Goal: Task Accomplishment & Management: Manage account settings

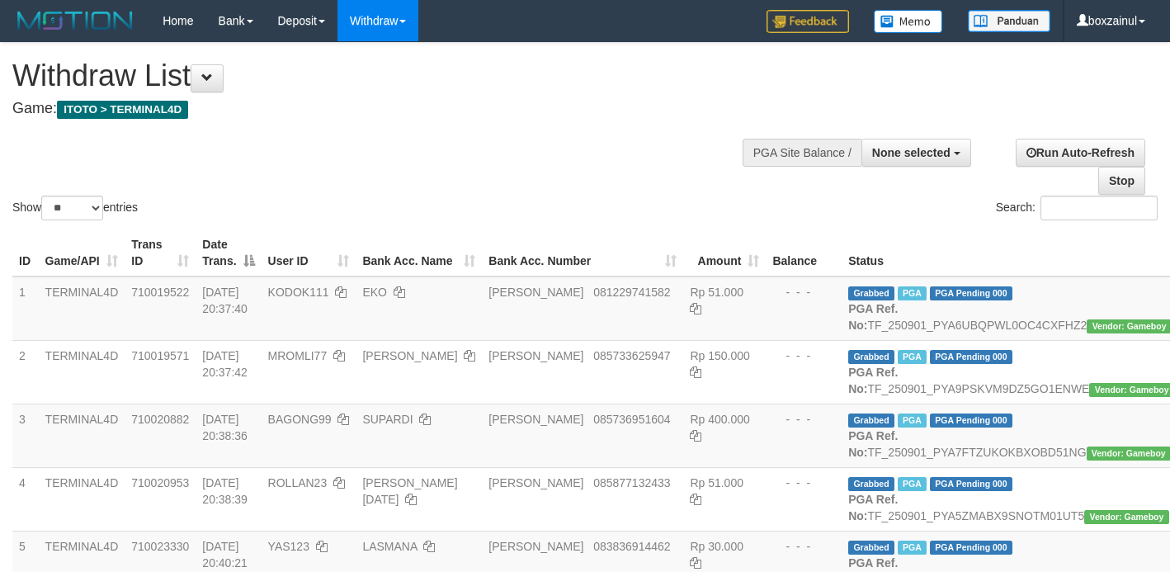
select select
select select "**"
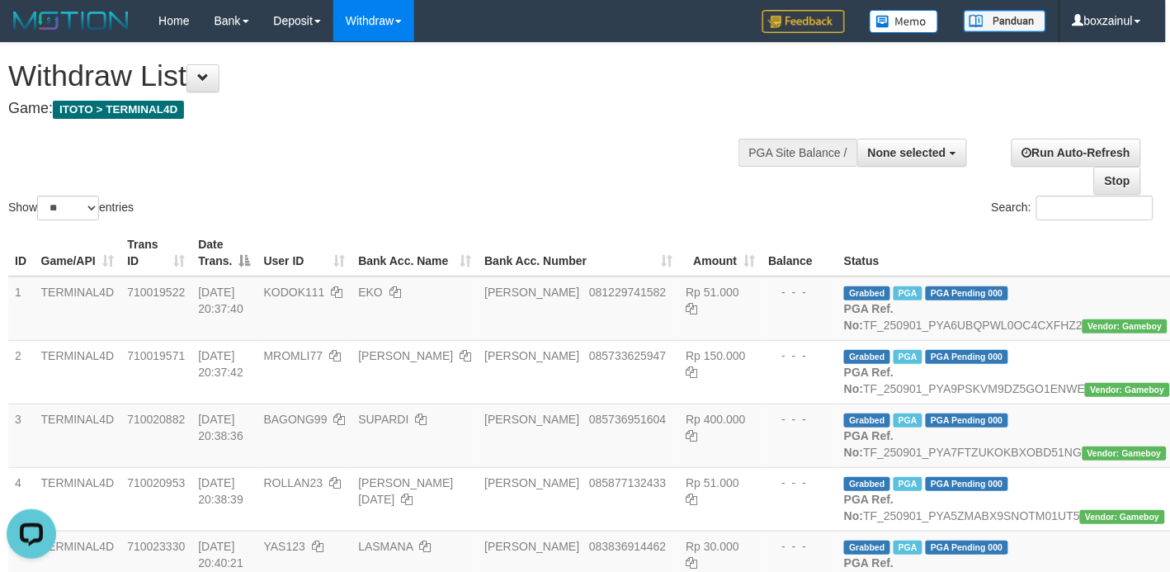
click at [637, 172] on div "Show ** ** ** *** entries Search:" at bounding box center [581, 133] width 1170 height 181
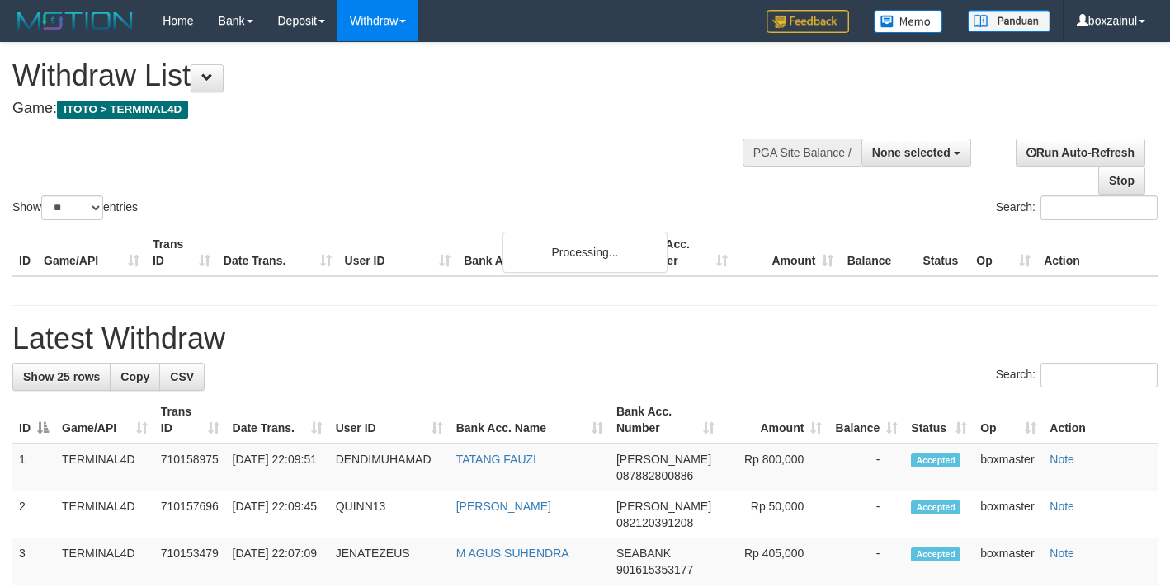
select select
select select "**"
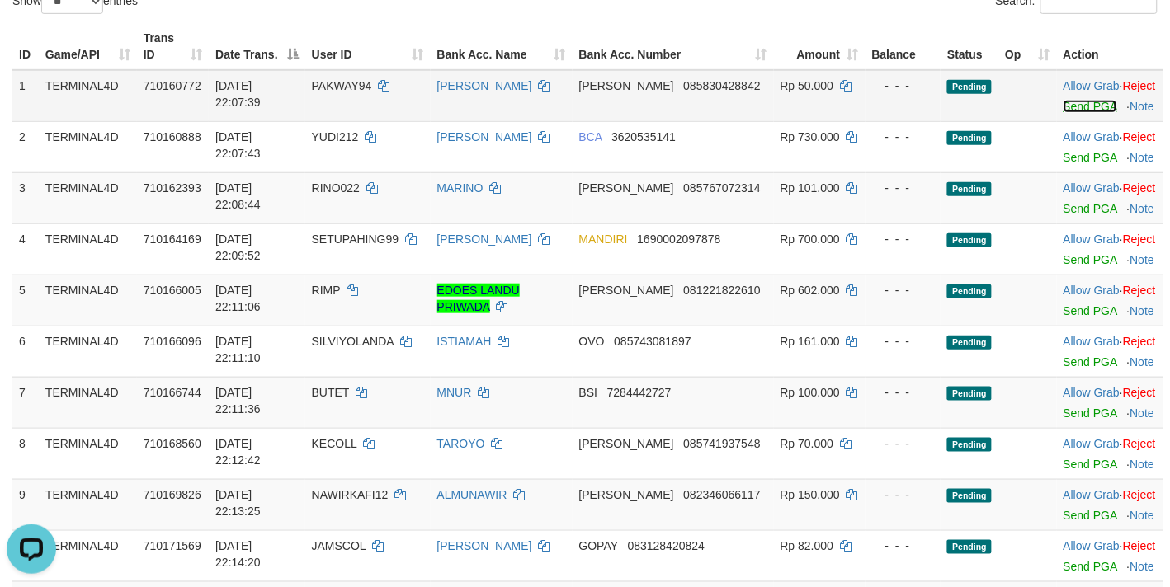
click at [1066, 113] on link "Send PGA" at bounding box center [1090, 106] width 54 height 13
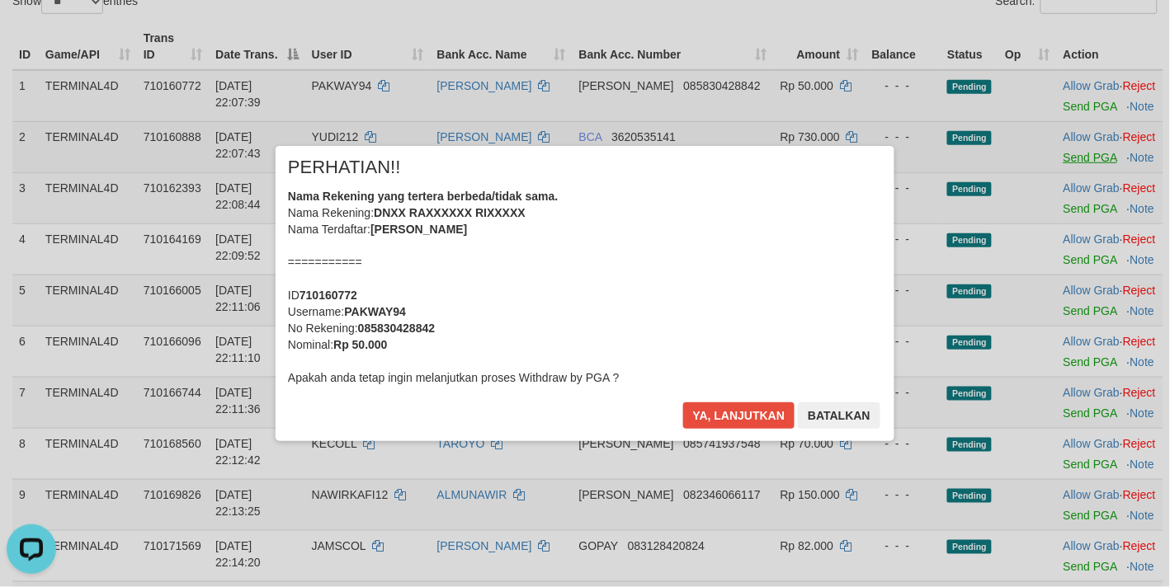
click at [1061, 181] on div "× PERHATIAN!! Nama Rekening yang tertera berbeda/tidak sama. Nama Rekening: DNX…" at bounding box center [584, 293] width 965 height 295
click at [748, 418] on button "Ya, lanjutkan" at bounding box center [739, 416] width 112 height 26
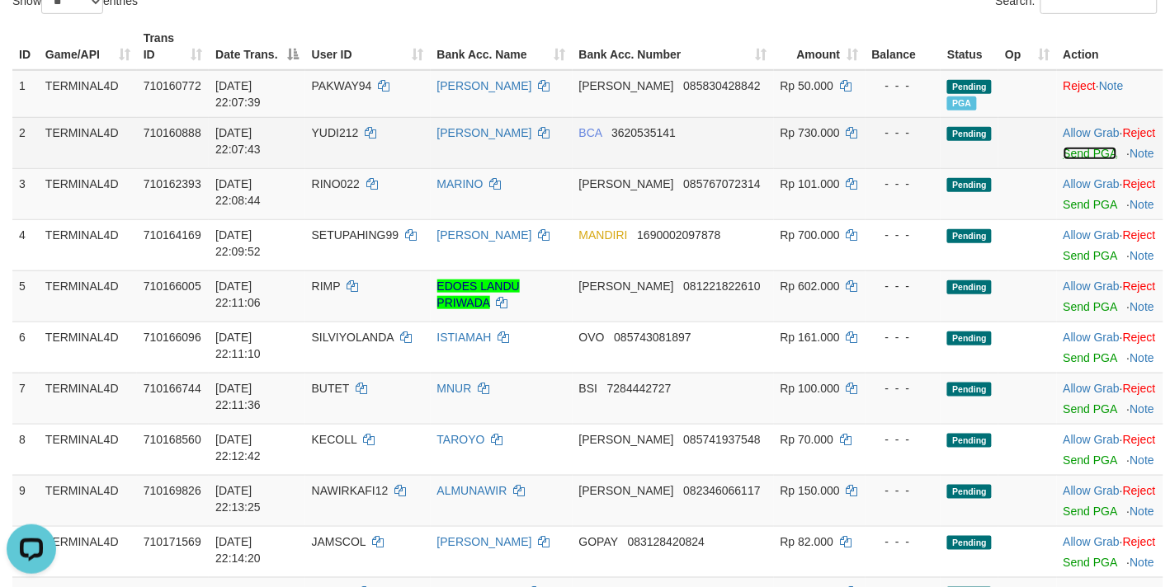
click at [1069, 160] on link "Send PGA" at bounding box center [1090, 153] width 54 height 13
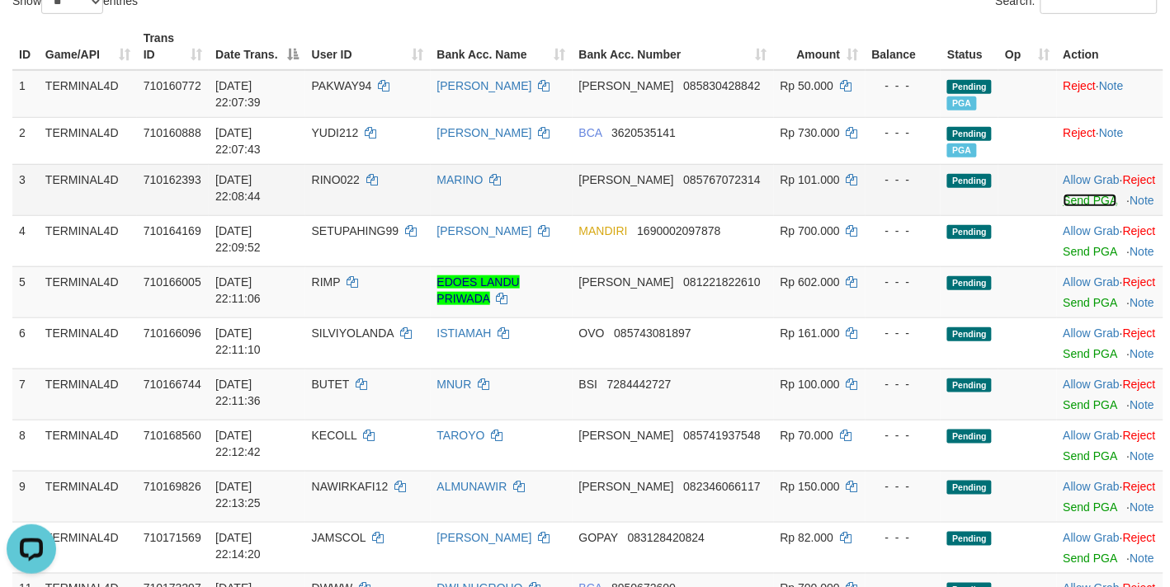
click at [1068, 207] on link "Send PGA" at bounding box center [1090, 200] width 54 height 13
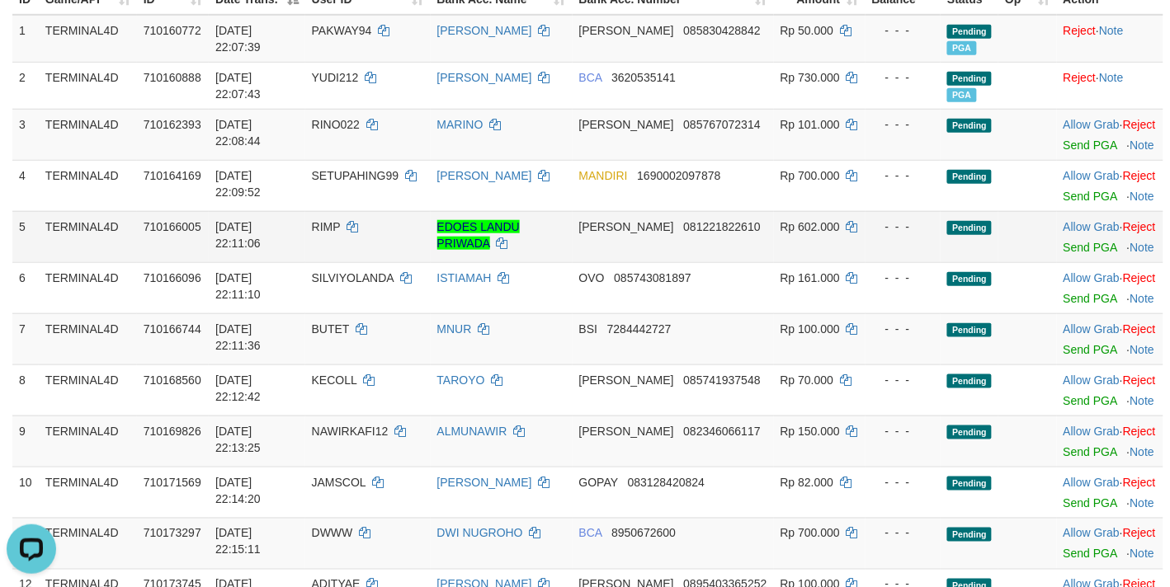
scroll to position [309, 0]
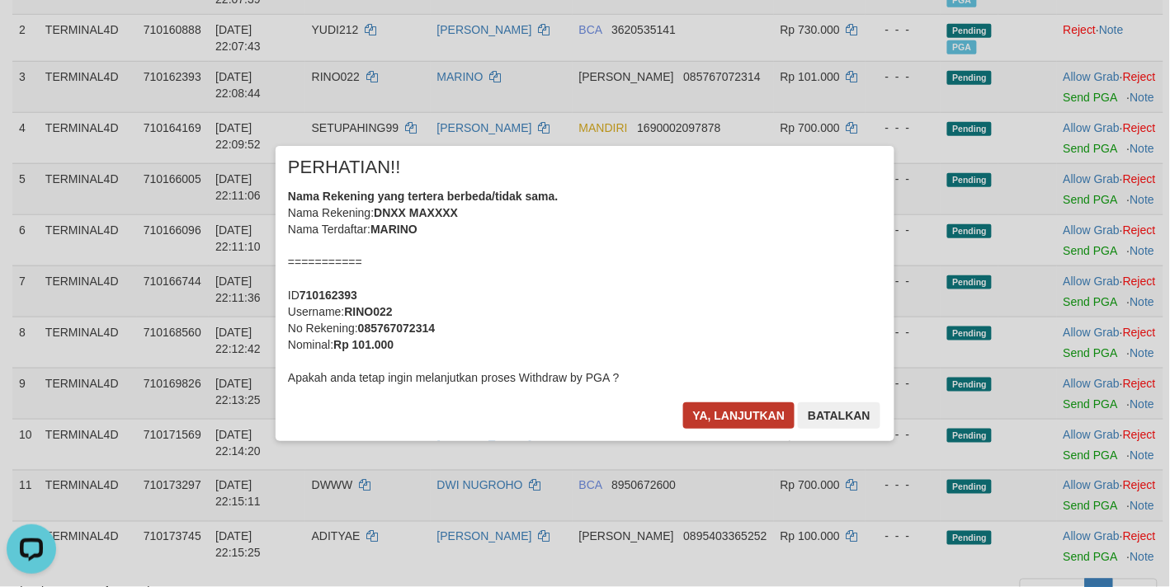
drag, startPoint x: 702, startPoint y: 430, endPoint x: 745, endPoint y: 414, distance: 45.7
click at [705, 429] on div "Ya, lanjutkan Batalkan" at bounding box center [781, 422] width 200 height 39
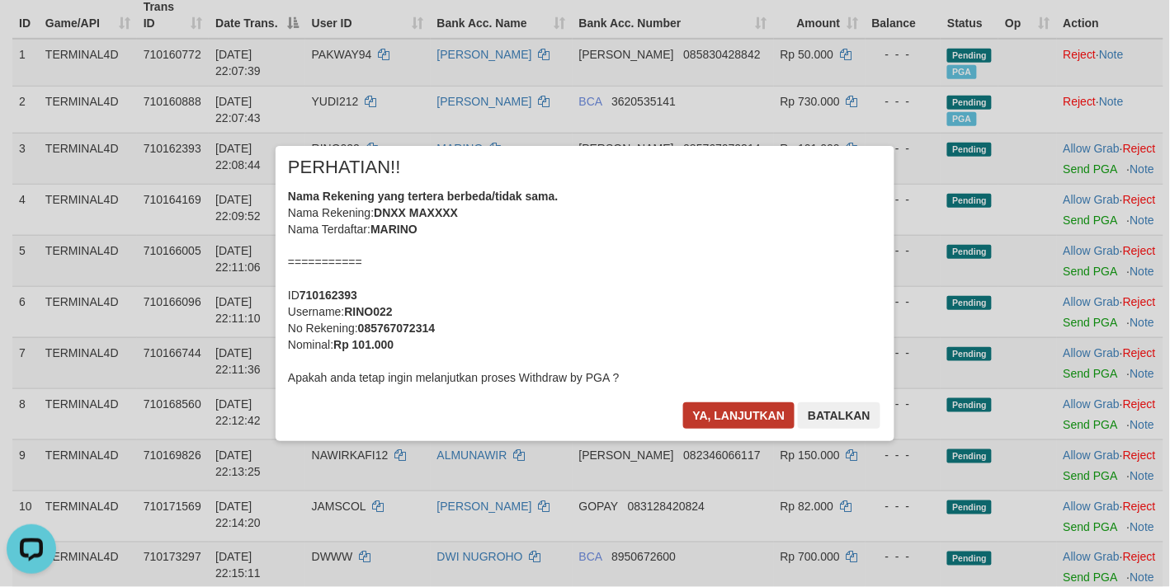
scroll to position [206, 0]
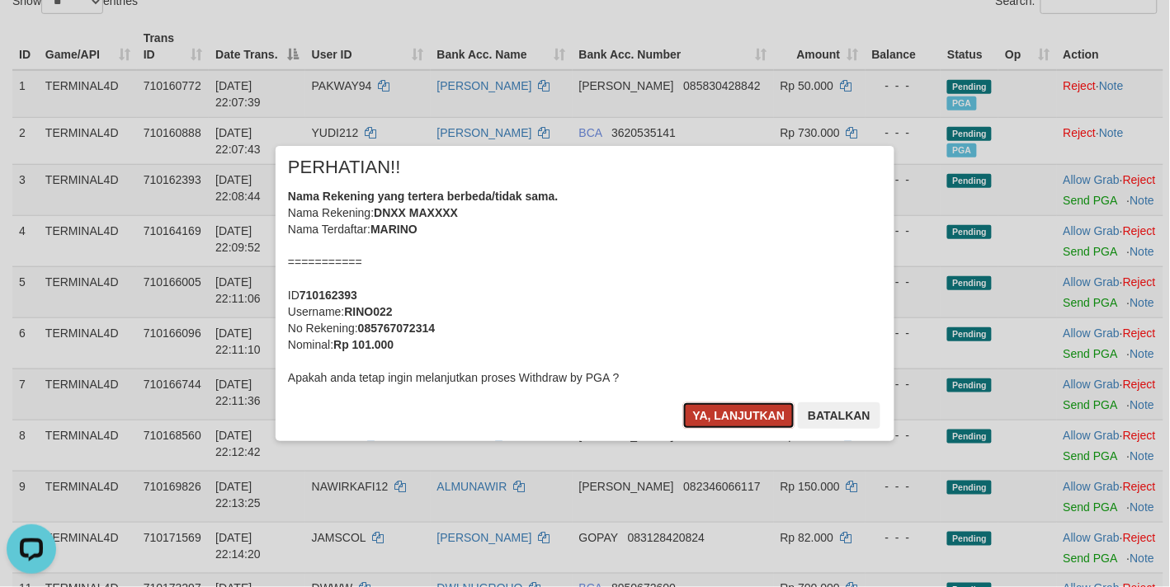
click at [760, 409] on button "Ya, lanjutkan" at bounding box center [739, 416] width 112 height 26
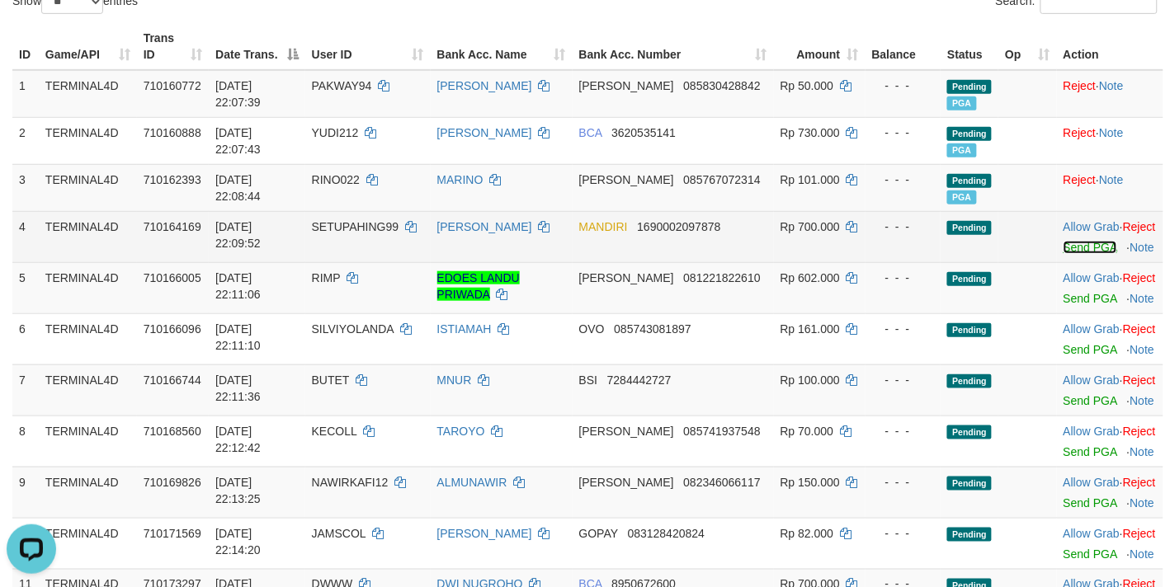
click at [1067, 254] on link "Send PGA" at bounding box center [1090, 247] width 54 height 13
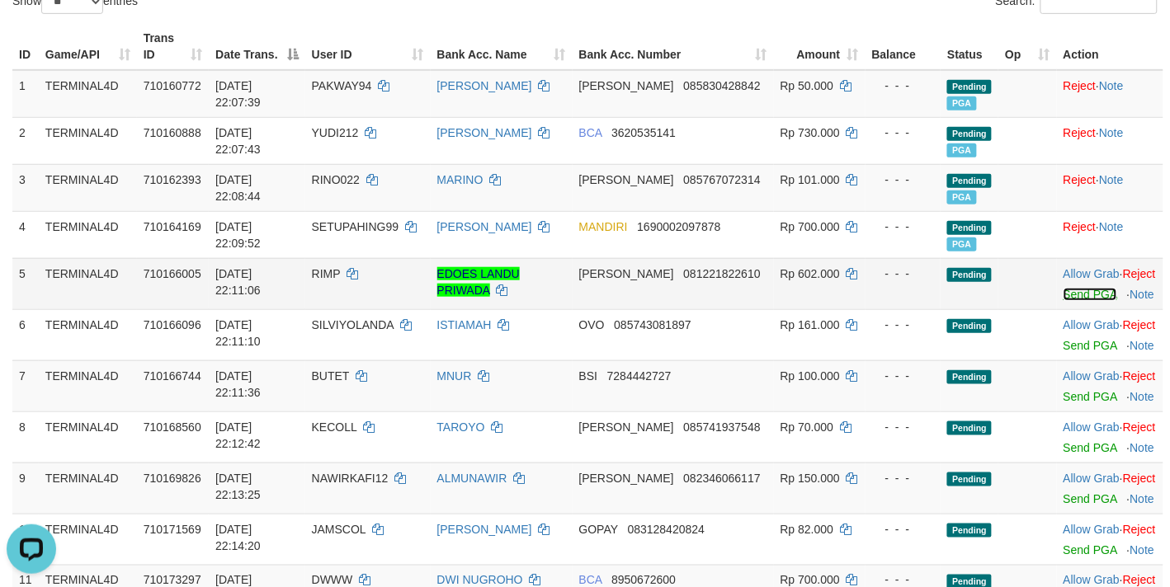
click at [1073, 301] on link "Send PGA" at bounding box center [1090, 294] width 54 height 13
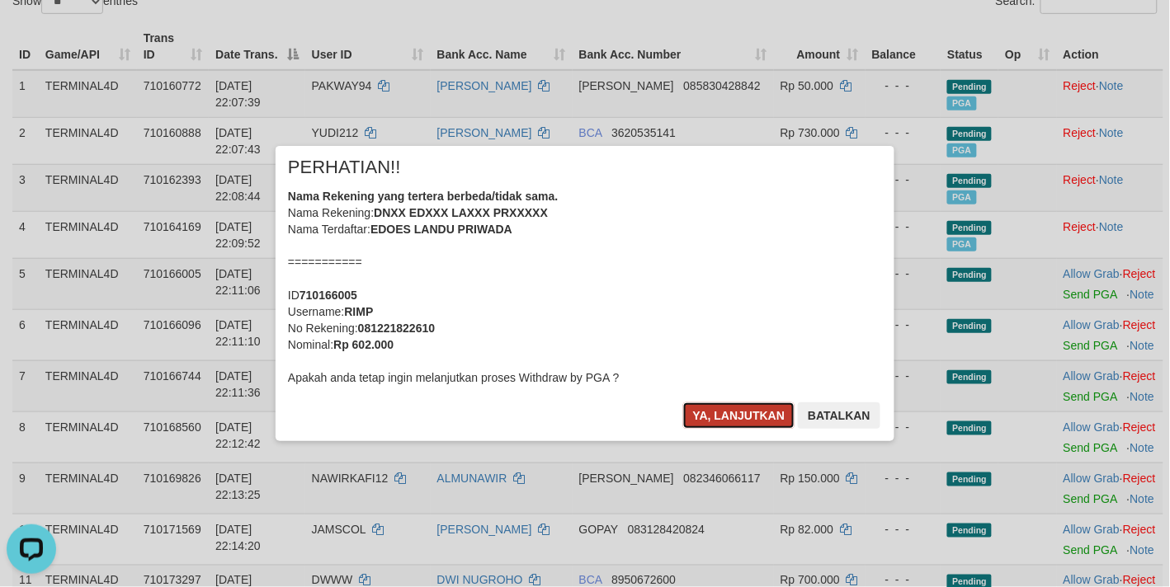
drag, startPoint x: 711, startPoint y: 418, endPoint x: 726, endPoint y: 409, distance: 17.4
click at [711, 418] on button "Ya, lanjutkan" at bounding box center [739, 416] width 112 height 26
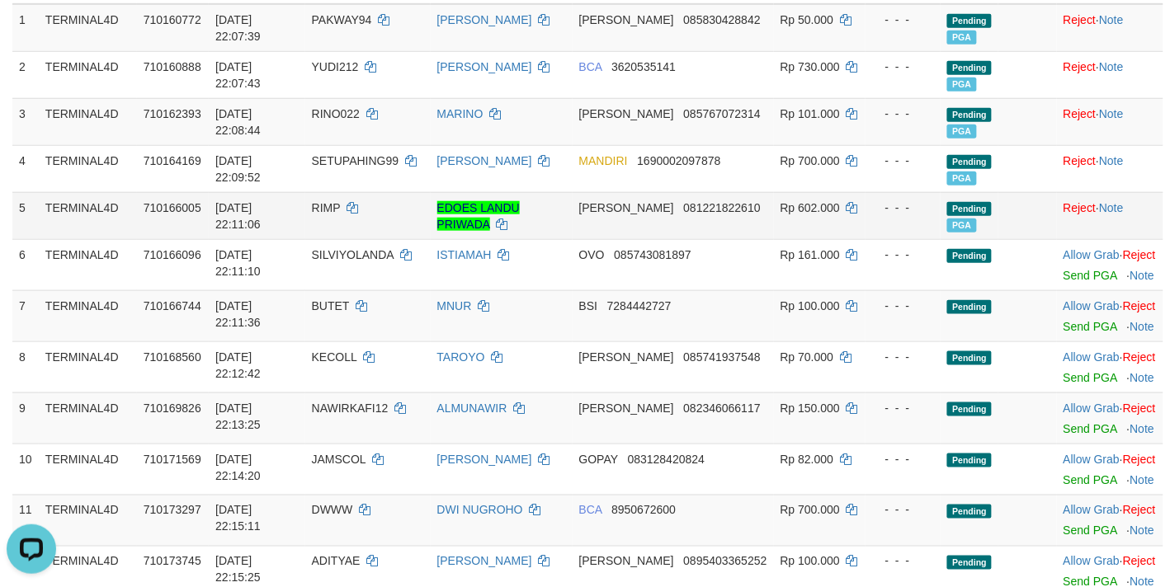
scroll to position [309, 0]
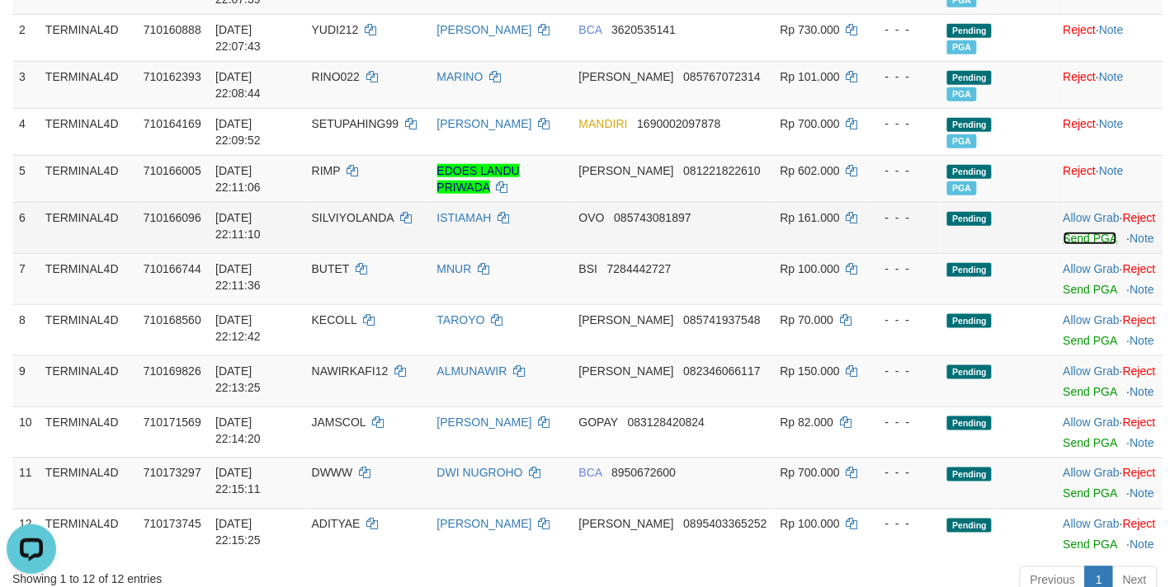
click at [1073, 245] on link "Send PGA" at bounding box center [1090, 238] width 54 height 13
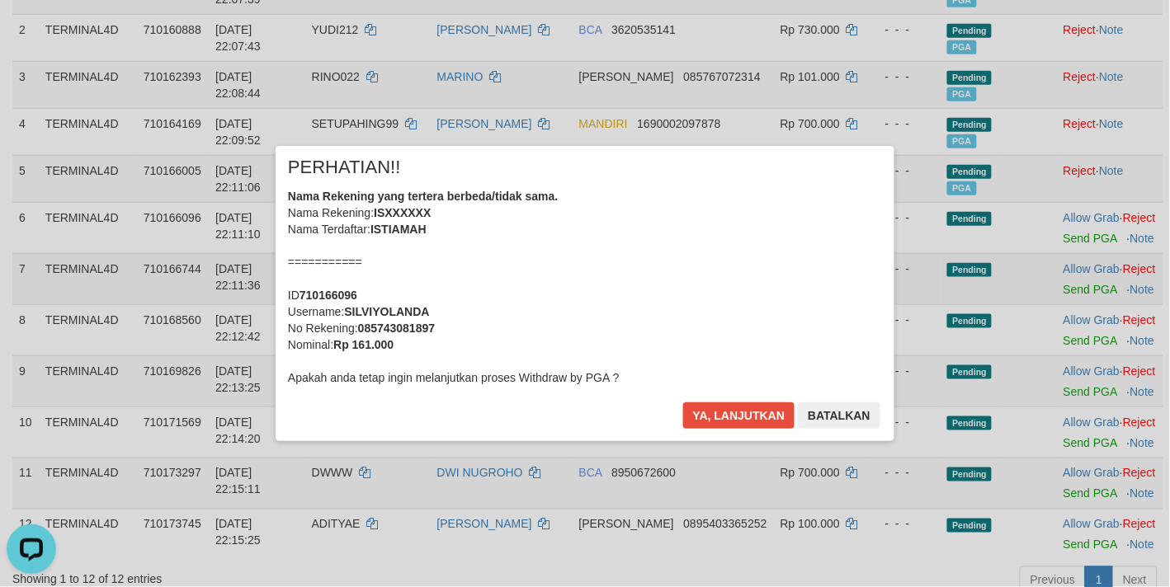
click at [1089, 323] on div "× PERHATIAN!! Nama Rekening yang tertera berbeda/tidak sama. Nama Rekening: ISX…" at bounding box center [585, 293] width 1170 height 361
drag, startPoint x: 723, startPoint y: 421, endPoint x: 768, endPoint y: 414, distance: 45.0
click at [728, 418] on button "Ya, lanjutkan" at bounding box center [739, 416] width 112 height 26
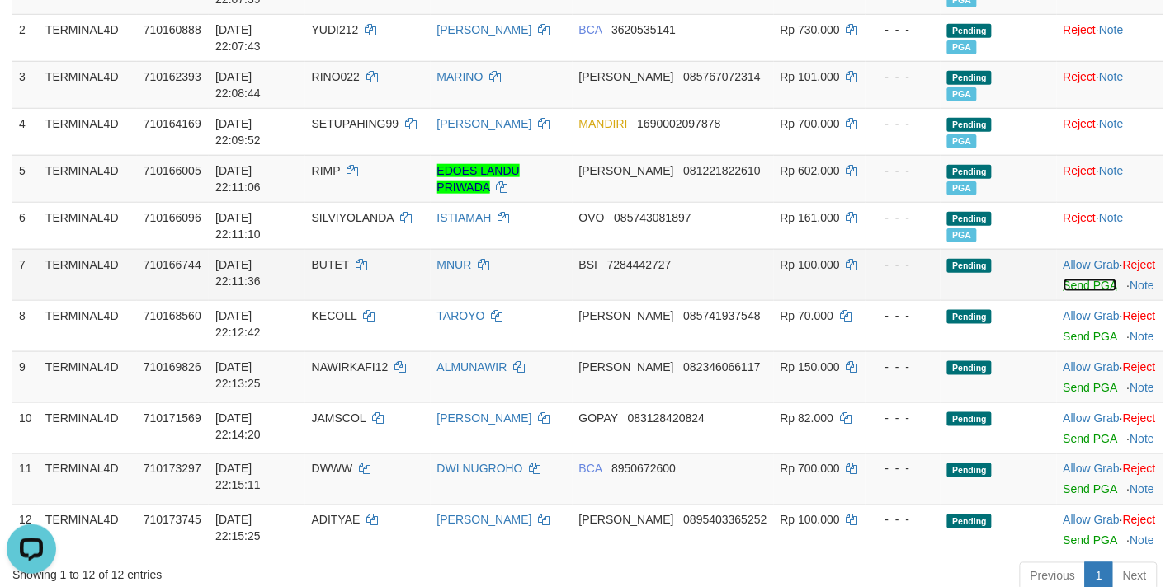
click at [1063, 292] on link "Send PGA" at bounding box center [1090, 285] width 54 height 13
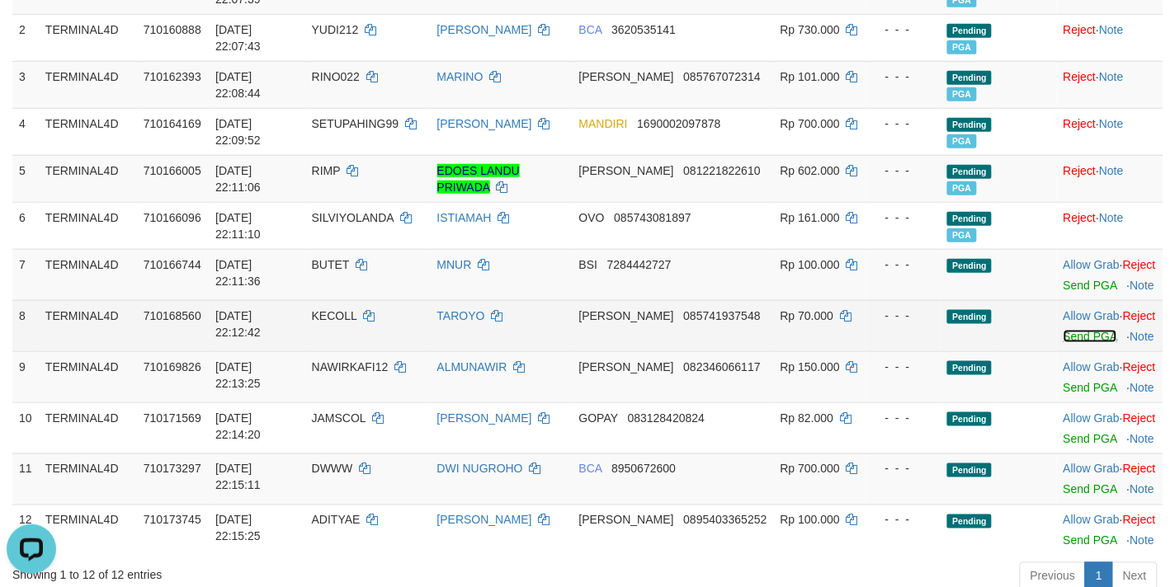
click at [1069, 343] on link "Send PGA" at bounding box center [1090, 336] width 54 height 13
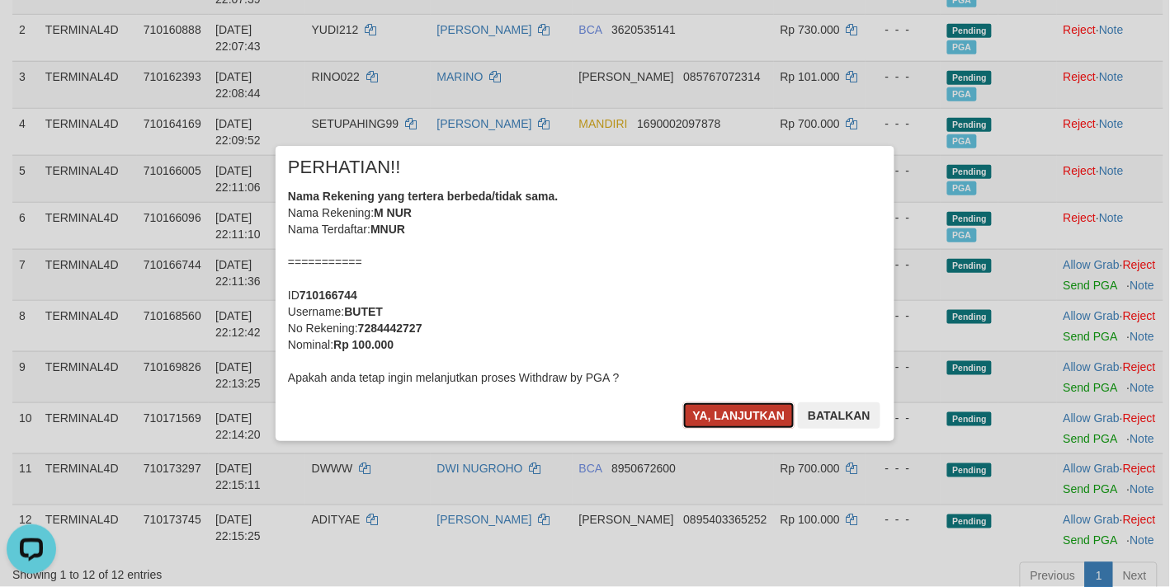
click at [719, 417] on button "Ya, lanjutkan" at bounding box center [739, 416] width 112 height 26
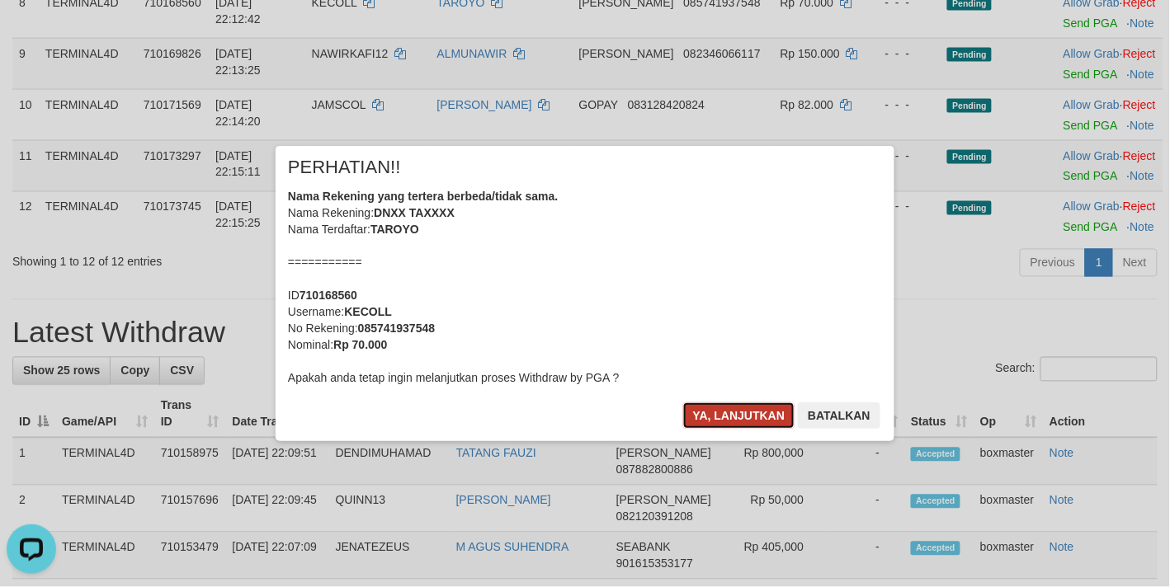
click at [727, 422] on button "Ya, lanjutkan" at bounding box center [739, 416] width 112 height 26
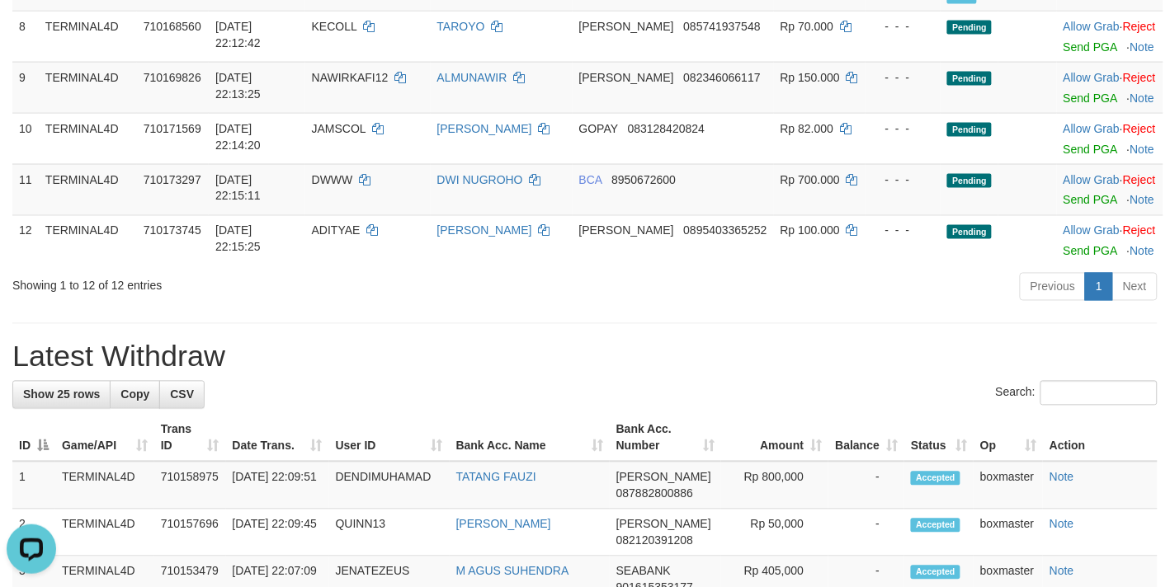
scroll to position [516, 0]
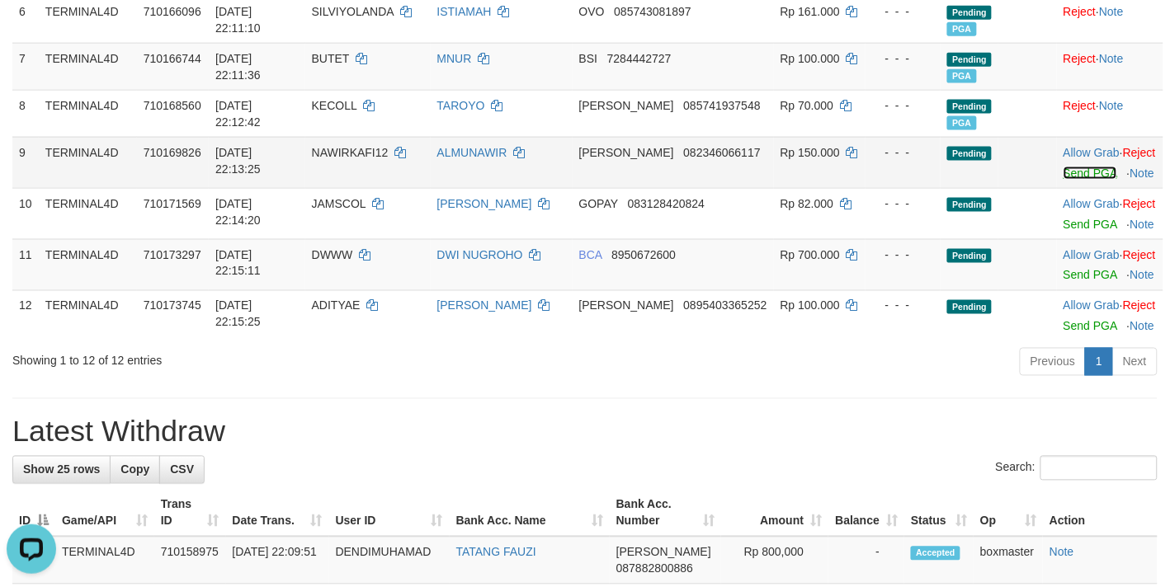
click at [1075, 180] on link "Send PGA" at bounding box center [1090, 173] width 54 height 13
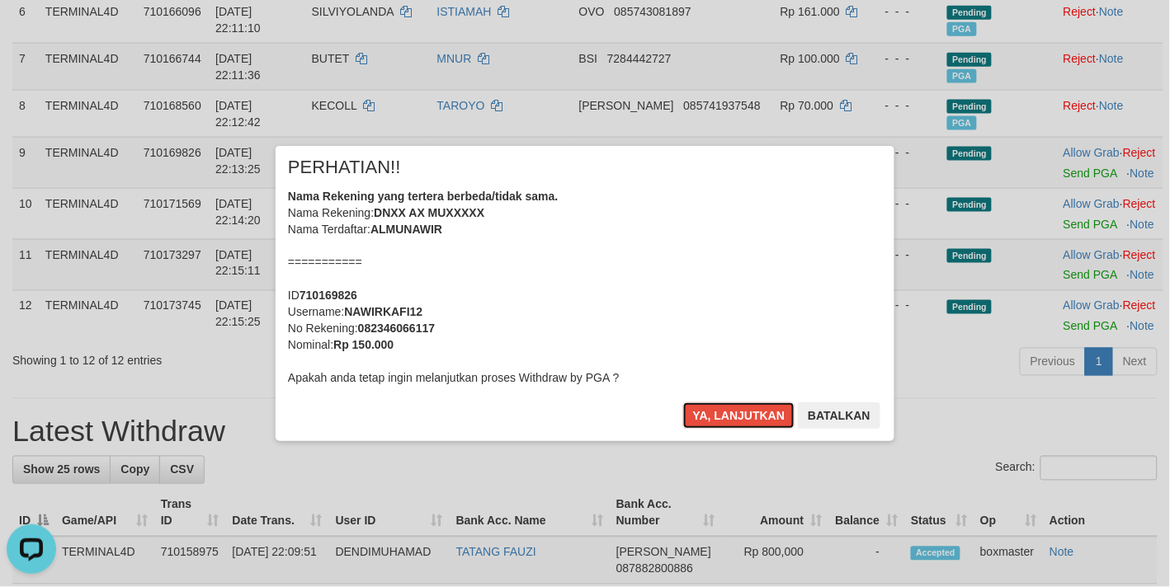
drag, startPoint x: 715, startPoint y: 417, endPoint x: 805, endPoint y: 403, distance: 91.0
click at [716, 415] on button "Ya, lanjutkan" at bounding box center [739, 416] width 112 height 26
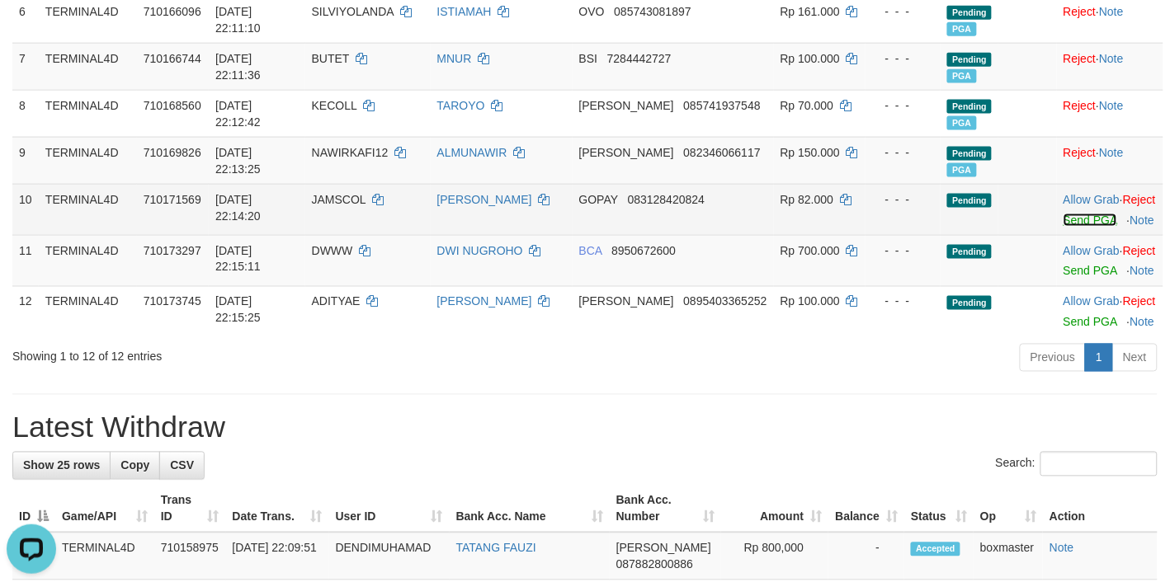
click at [1066, 227] on link "Send PGA" at bounding box center [1090, 220] width 54 height 13
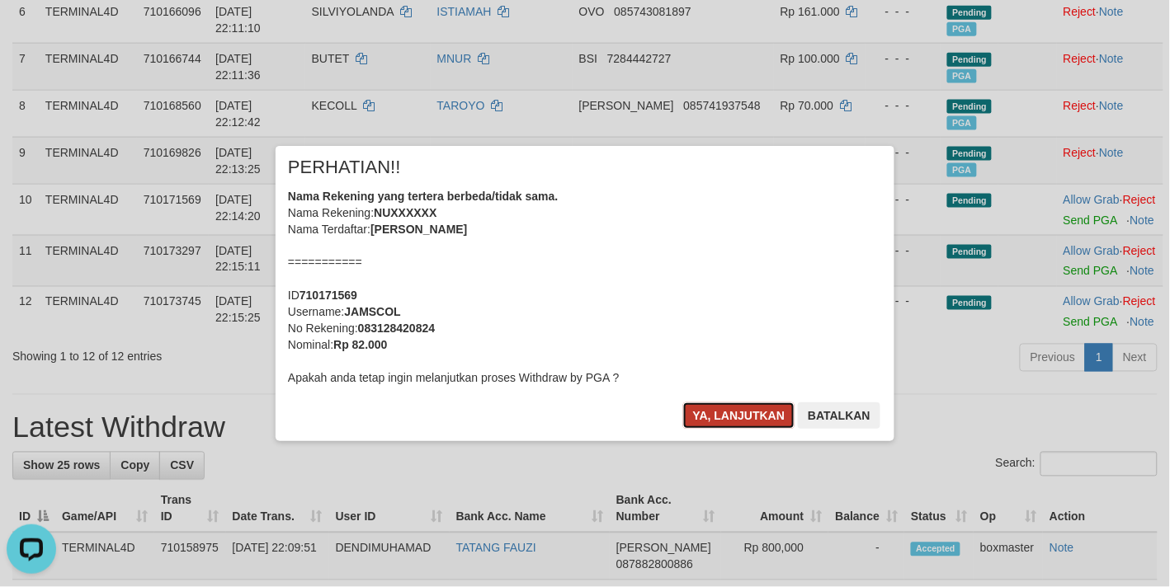
drag, startPoint x: 748, startPoint y: 417, endPoint x: 881, endPoint y: 396, distance: 134.5
click at [747, 417] on button "Ya, lanjutkan" at bounding box center [739, 416] width 112 height 26
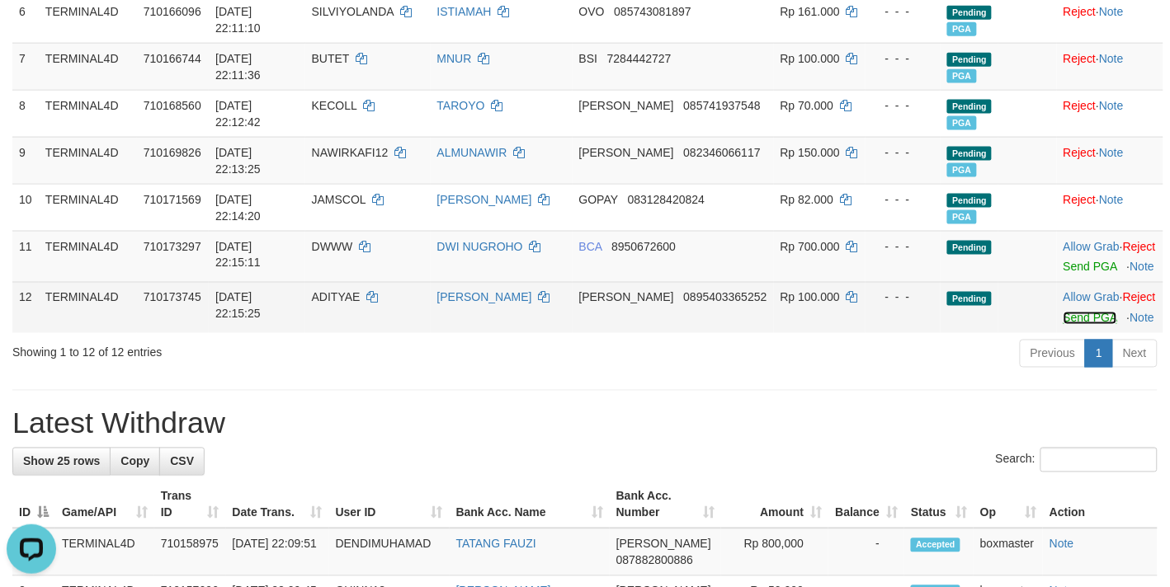
click at [1070, 325] on link "Send PGA" at bounding box center [1090, 318] width 54 height 13
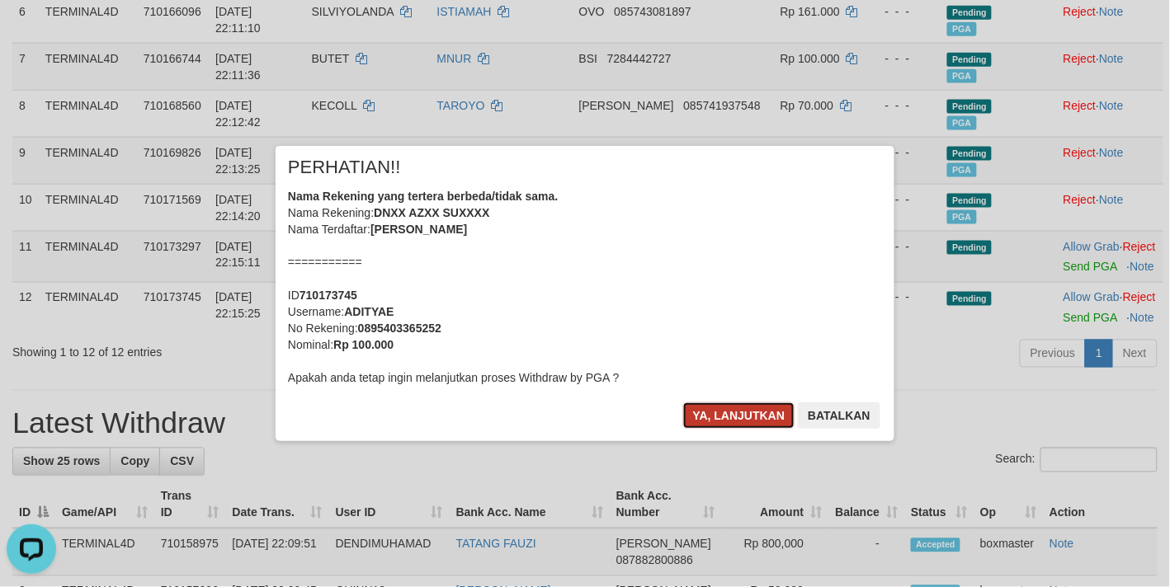
click at [699, 418] on button "Ya, lanjutkan" at bounding box center [739, 416] width 112 height 26
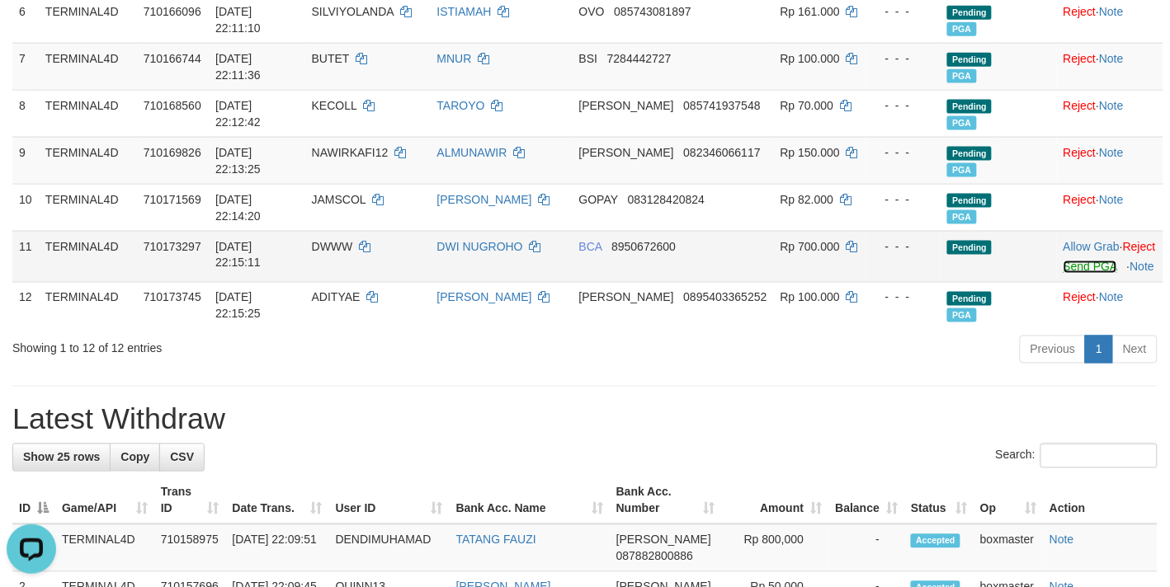
click at [1083, 274] on link "Send PGA" at bounding box center [1090, 267] width 54 height 13
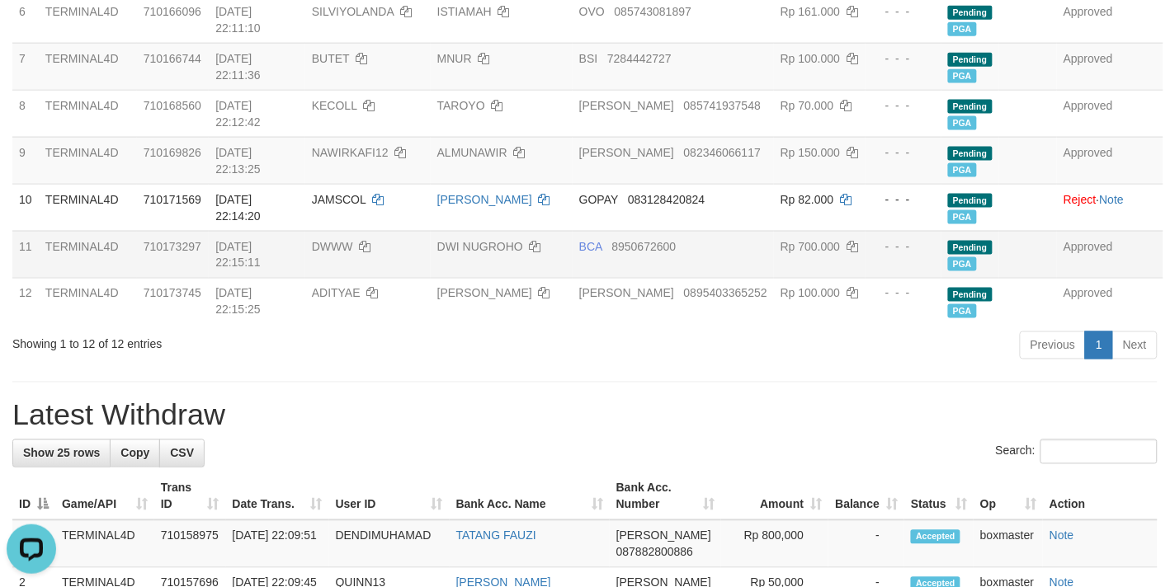
drag, startPoint x: 252, startPoint y: 394, endPoint x: 266, endPoint y: 421, distance: 30.3
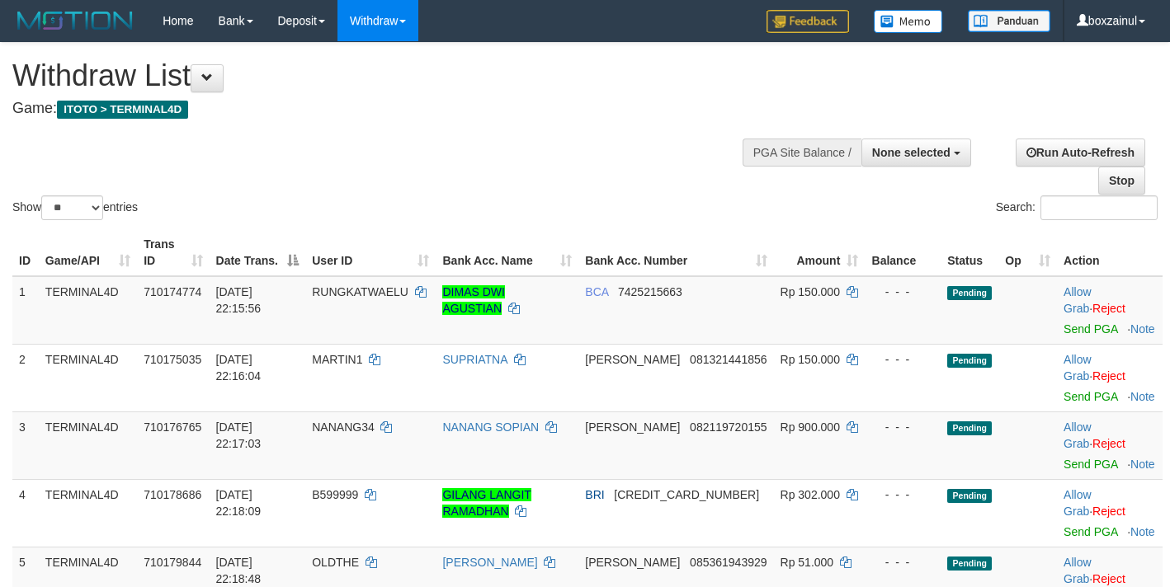
select select
select select "**"
click at [1071, 331] on link "Send PGA" at bounding box center [1090, 329] width 54 height 13
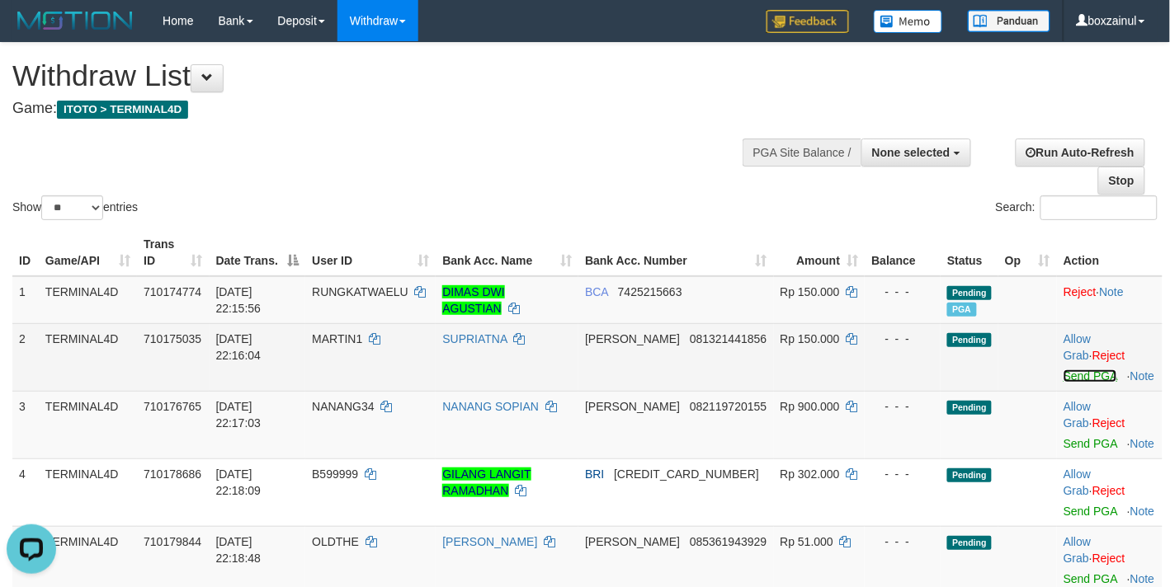
click at [1075, 382] on link "Send PGA" at bounding box center [1090, 376] width 54 height 13
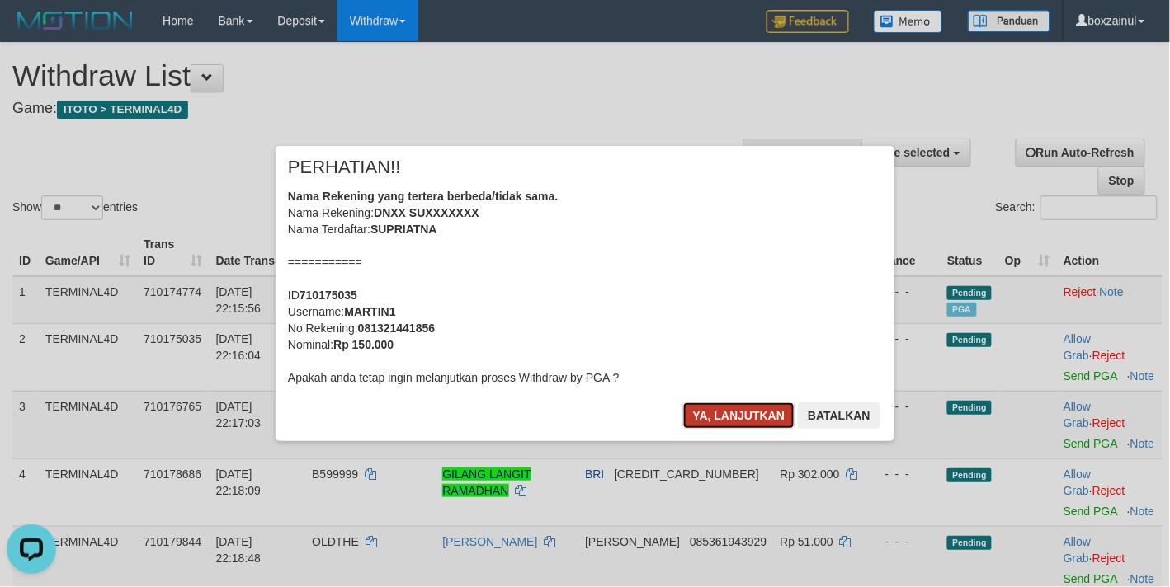
click at [728, 422] on button "Ya, lanjutkan" at bounding box center [739, 416] width 112 height 26
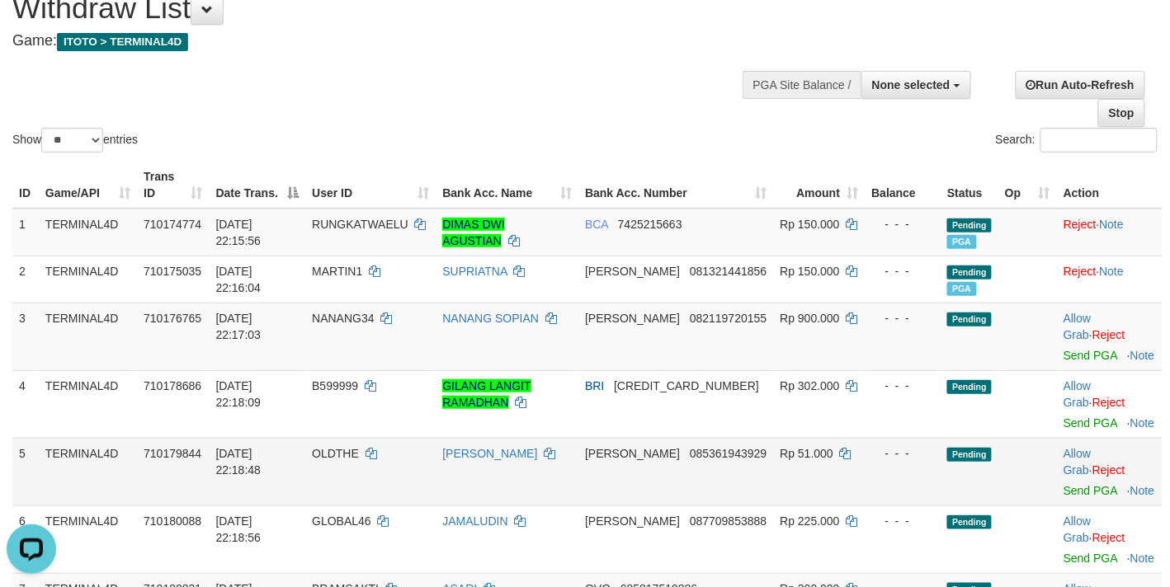
scroll to position [206, 0]
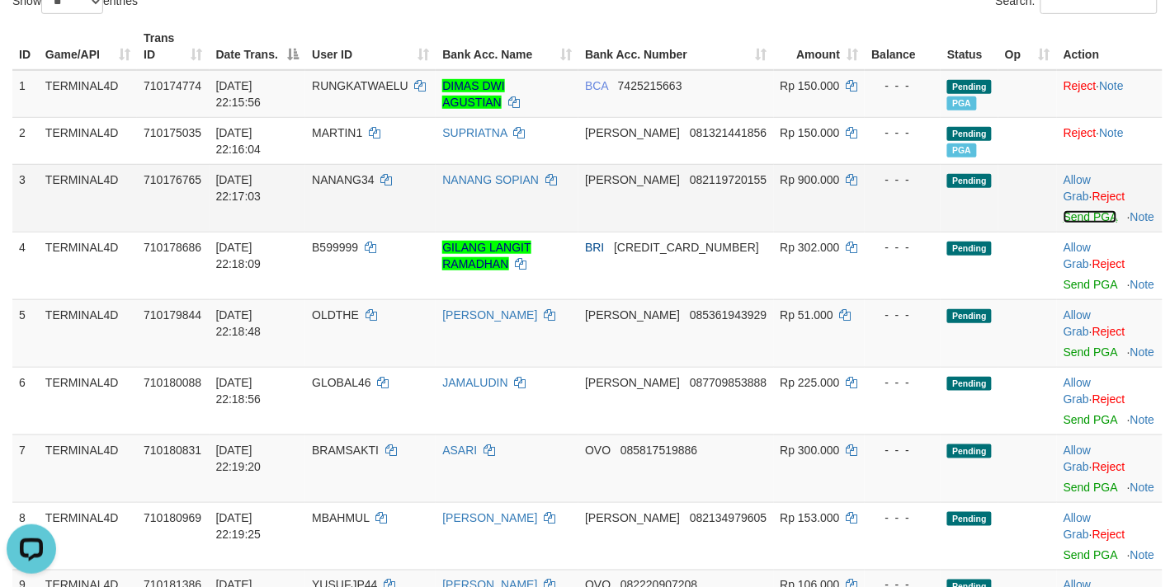
click at [1078, 216] on link "Send PGA" at bounding box center [1090, 216] width 54 height 13
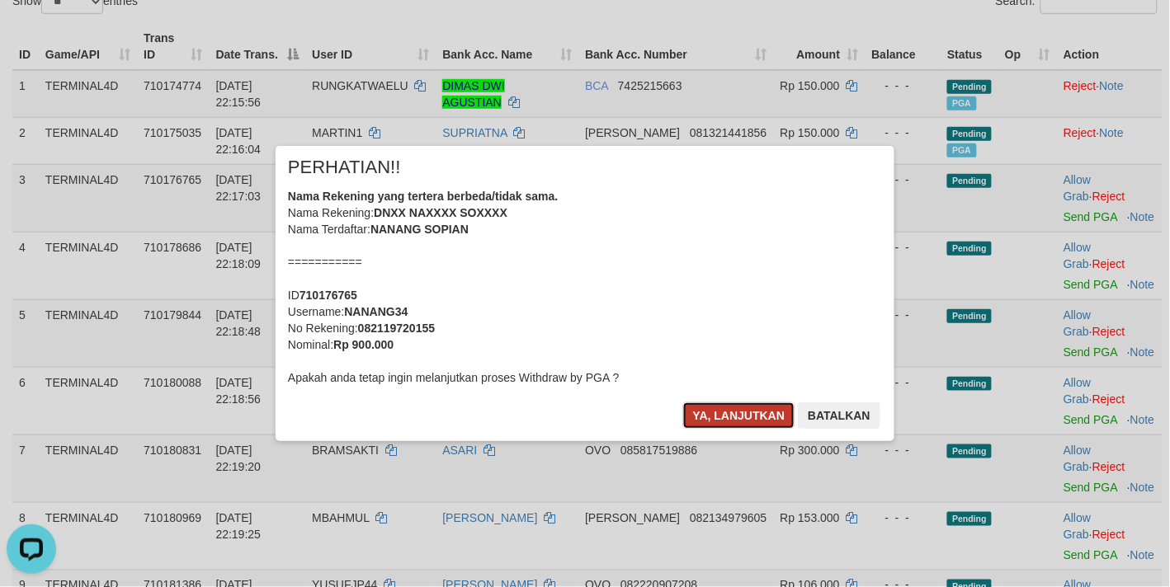
click at [743, 409] on button "Ya, lanjutkan" at bounding box center [739, 416] width 112 height 26
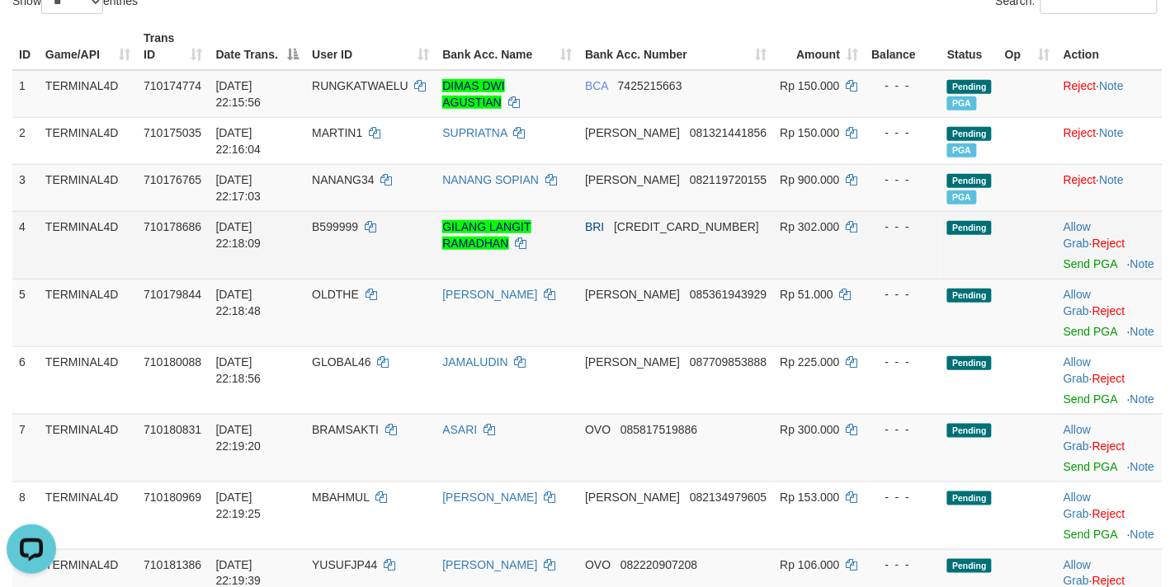
click at [1073, 271] on td "Allow Grab · Reject Send PGA · Note" at bounding box center [1110, 245] width 106 height 68
click at [1069, 260] on link "Send PGA" at bounding box center [1090, 263] width 54 height 13
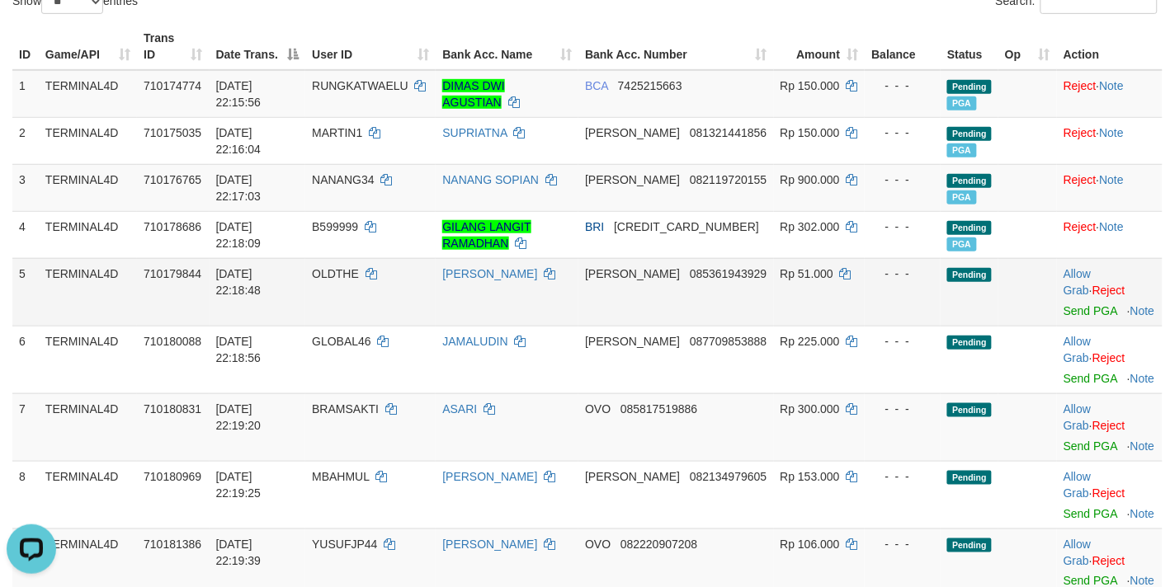
click at [306, 261] on td "01/09/2025 22:18:48" at bounding box center [258, 292] width 97 height 68
click at [1077, 310] on link "Send PGA" at bounding box center [1090, 310] width 54 height 13
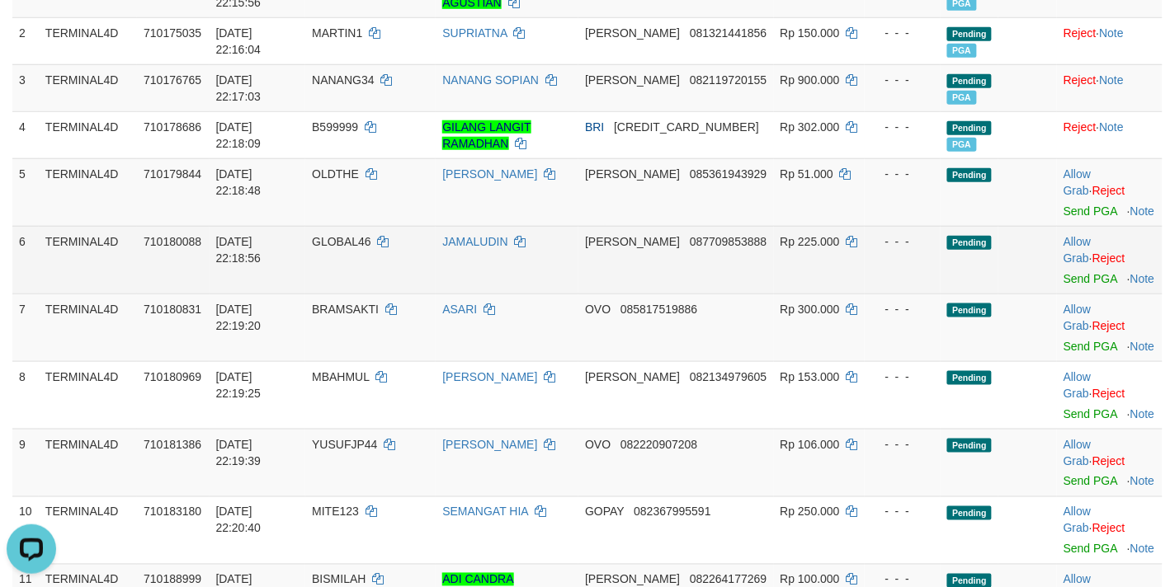
scroll to position [309, 0]
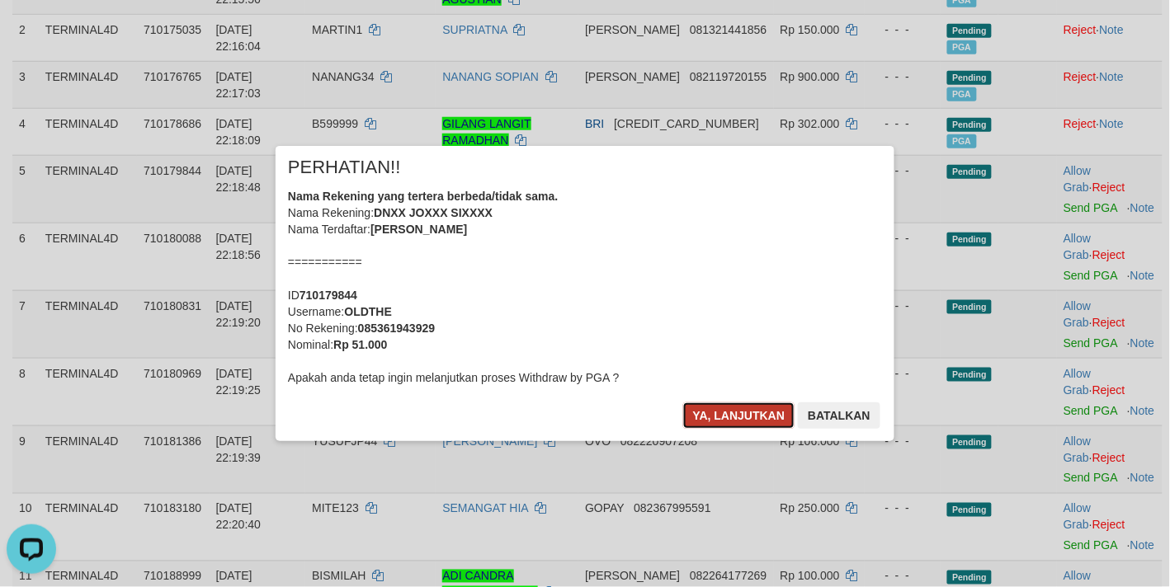
click at [726, 423] on button "Ya, lanjutkan" at bounding box center [739, 416] width 112 height 26
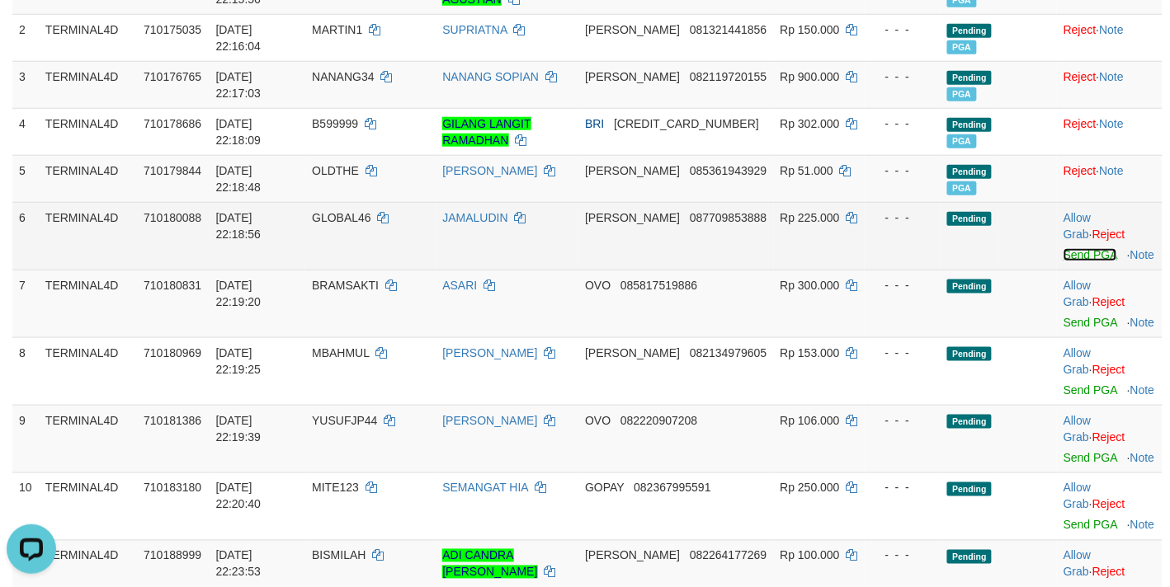
click at [1079, 256] on link "Send PGA" at bounding box center [1090, 254] width 54 height 13
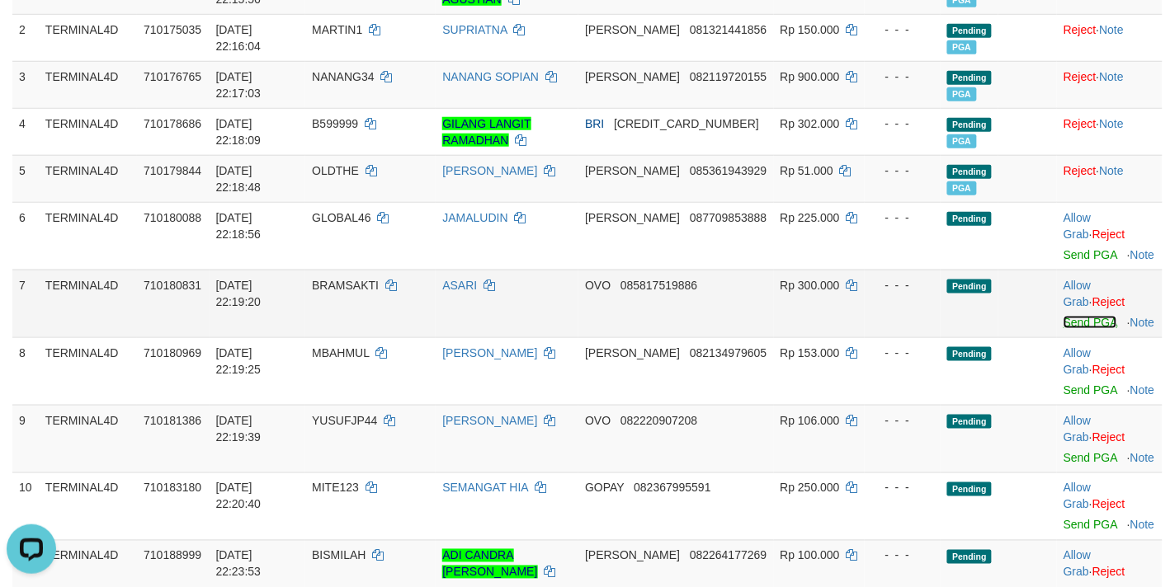
click at [1063, 327] on link "Send PGA" at bounding box center [1090, 322] width 54 height 13
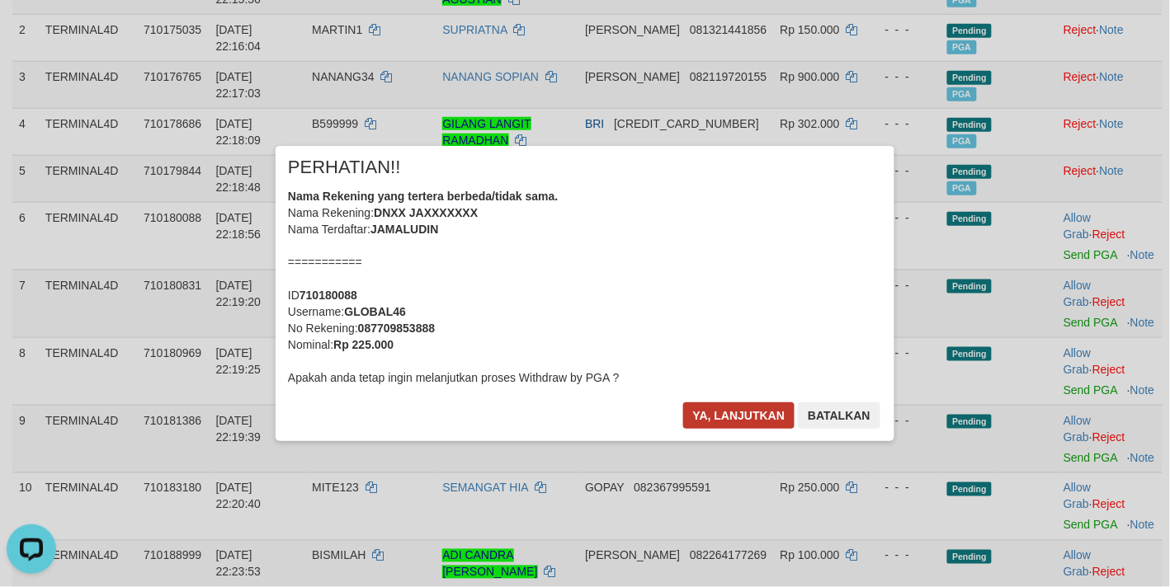
click at [704, 429] on div "Ya, lanjutkan Batalkan" at bounding box center [781, 422] width 200 height 39
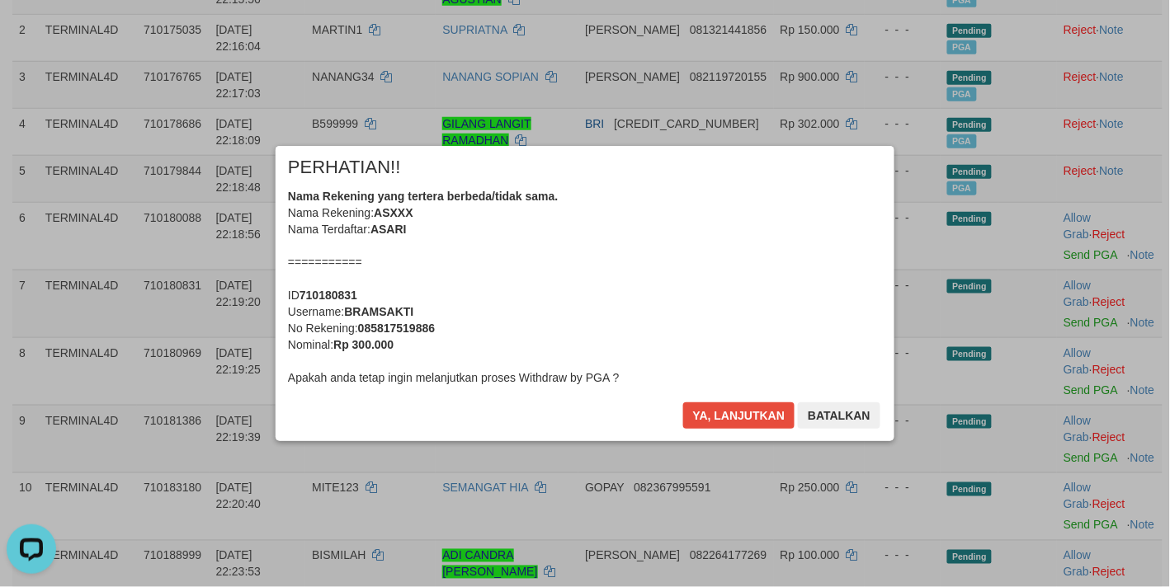
click at [707, 422] on div "Ya, lanjutkan Batalkan" at bounding box center [781, 422] width 200 height 39
click at [707, 422] on button "Ya, lanjutkan" at bounding box center [739, 416] width 112 height 26
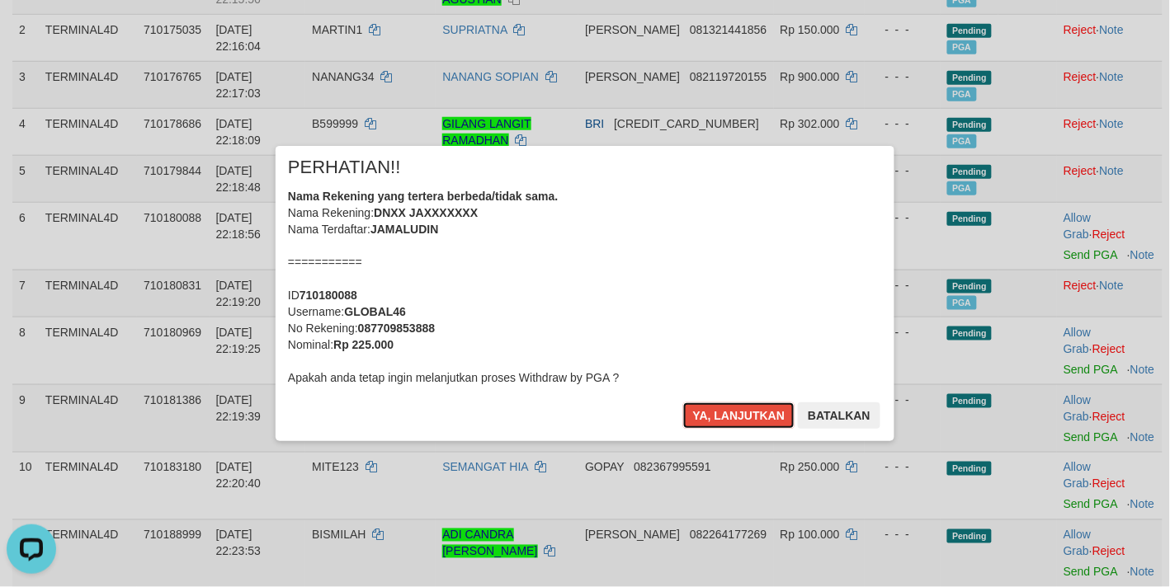
click at [707, 422] on button "Ya, lanjutkan" at bounding box center [739, 416] width 112 height 26
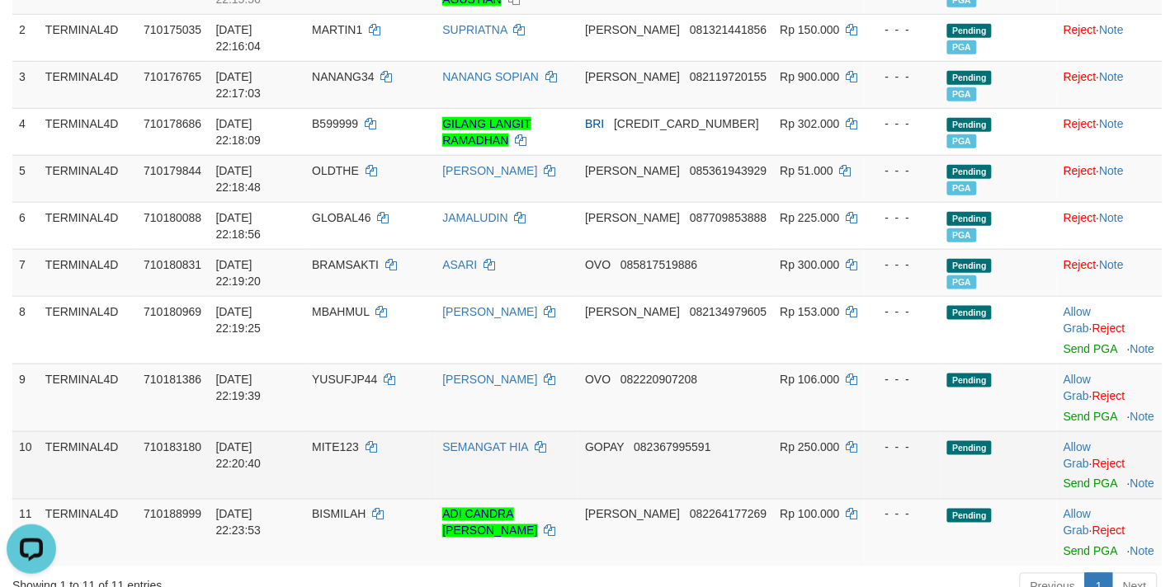
scroll to position [412, 0]
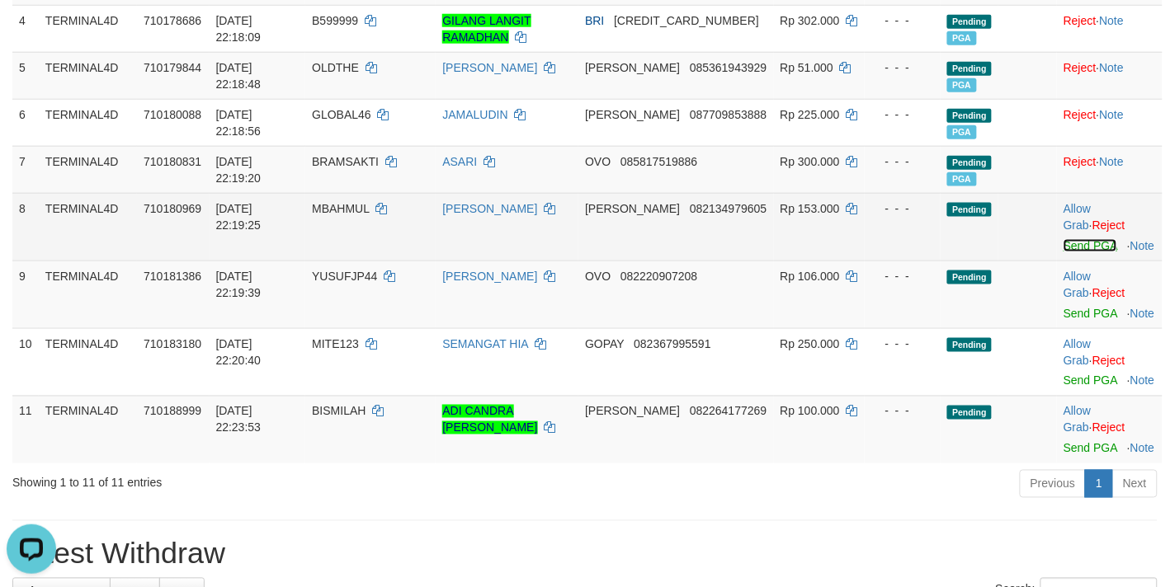
click at [1085, 249] on link "Send PGA" at bounding box center [1090, 245] width 54 height 13
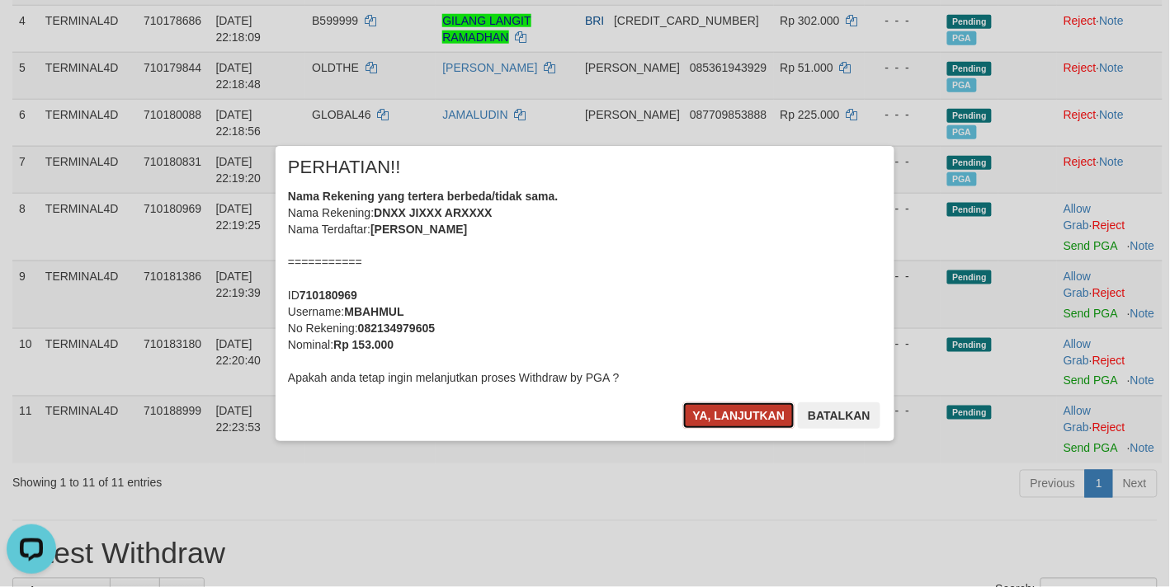
click at [748, 413] on button "Ya, lanjutkan" at bounding box center [739, 416] width 112 height 26
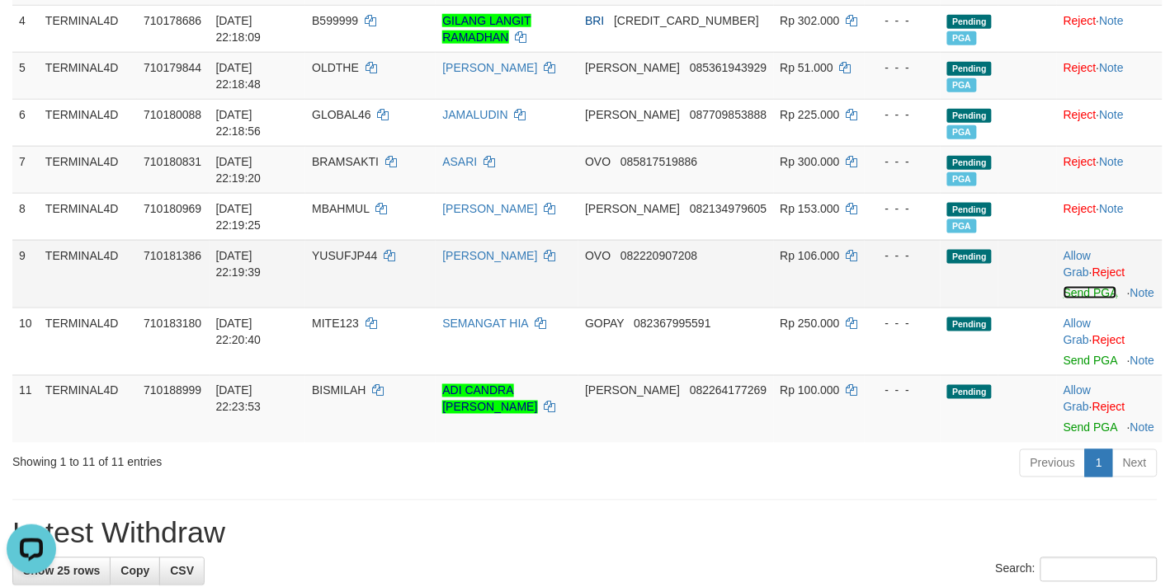
drag, startPoint x: 1079, startPoint y: 295, endPoint x: 665, endPoint y: 289, distance: 414.2
click at [1077, 295] on link "Send PGA" at bounding box center [1090, 292] width 54 height 13
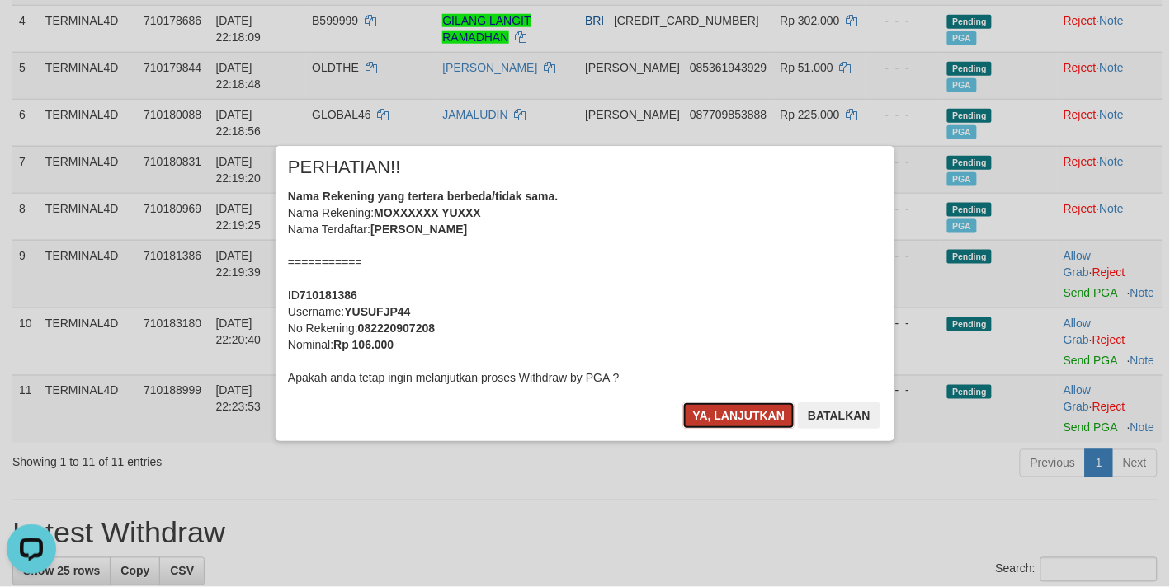
click at [705, 417] on button "Ya, lanjutkan" at bounding box center [739, 416] width 112 height 26
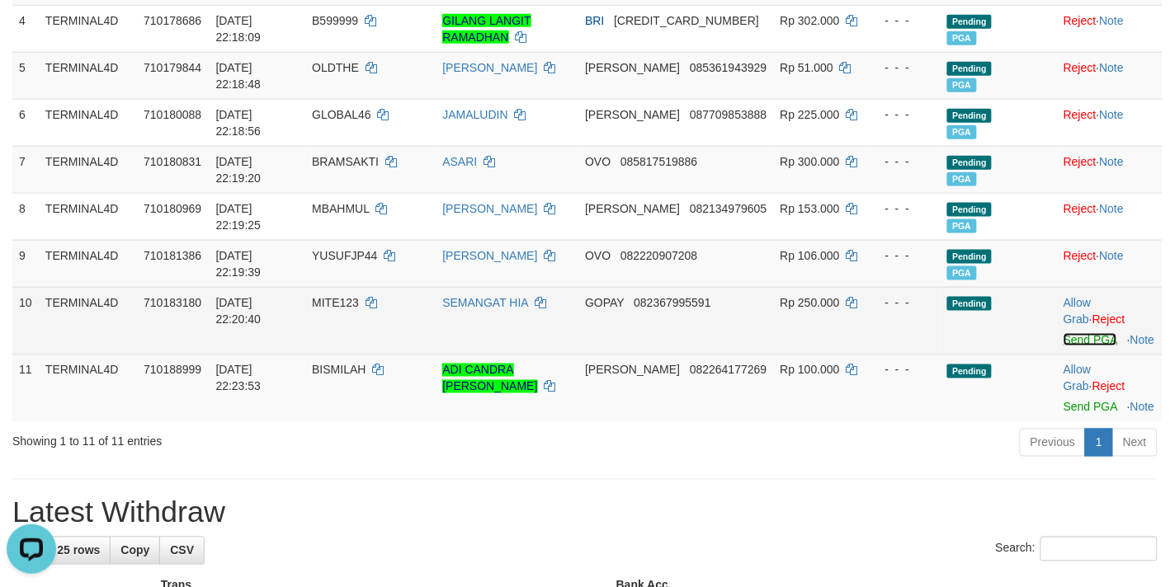
click at [1083, 342] on link "Send PGA" at bounding box center [1090, 339] width 54 height 13
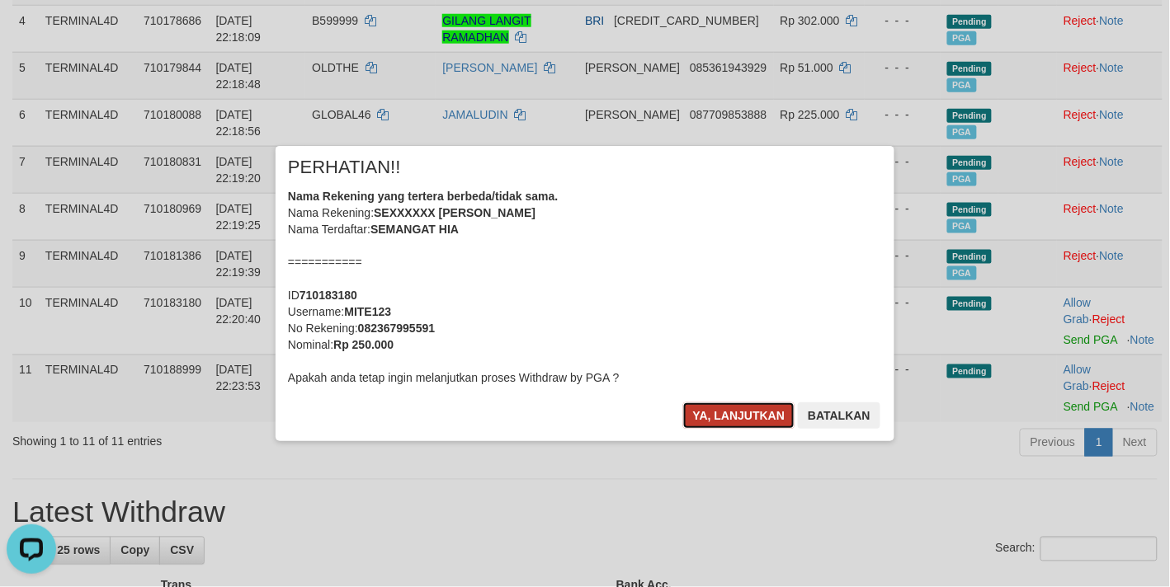
click at [726, 426] on button "Ya, lanjutkan" at bounding box center [739, 416] width 112 height 26
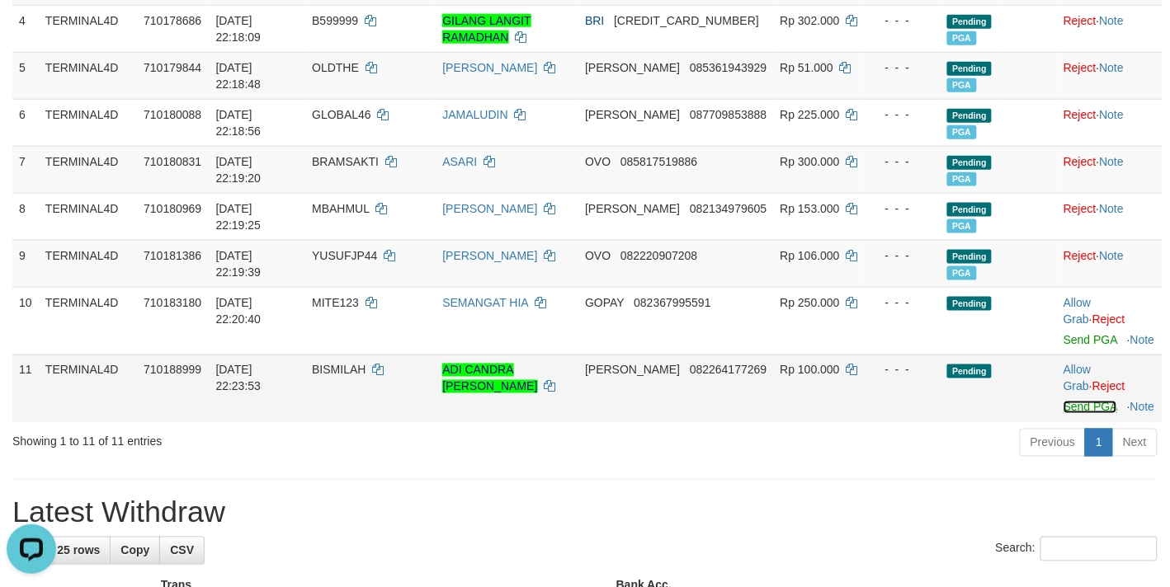
click at [1085, 406] on link "Send PGA" at bounding box center [1090, 407] width 54 height 13
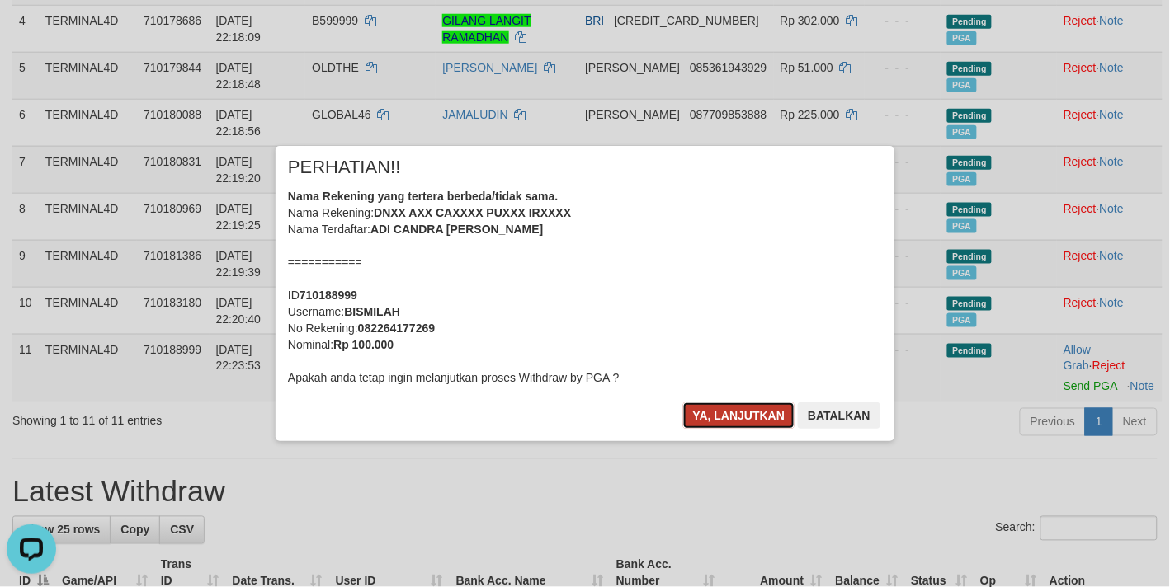
click at [739, 417] on button "Ya, lanjutkan" at bounding box center [739, 416] width 112 height 26
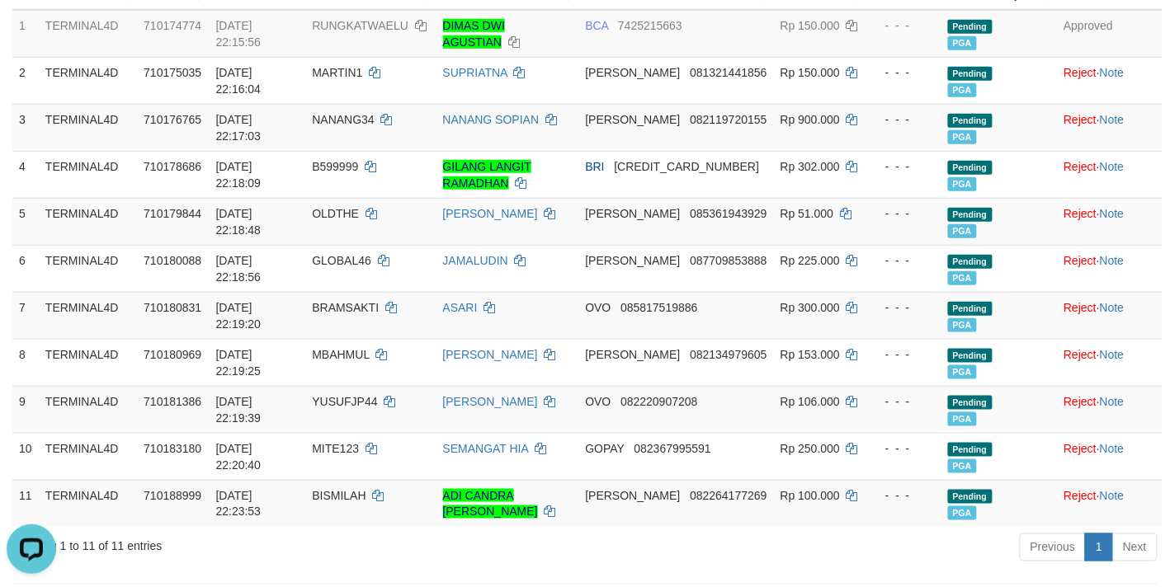
scroll to position [0, 0]
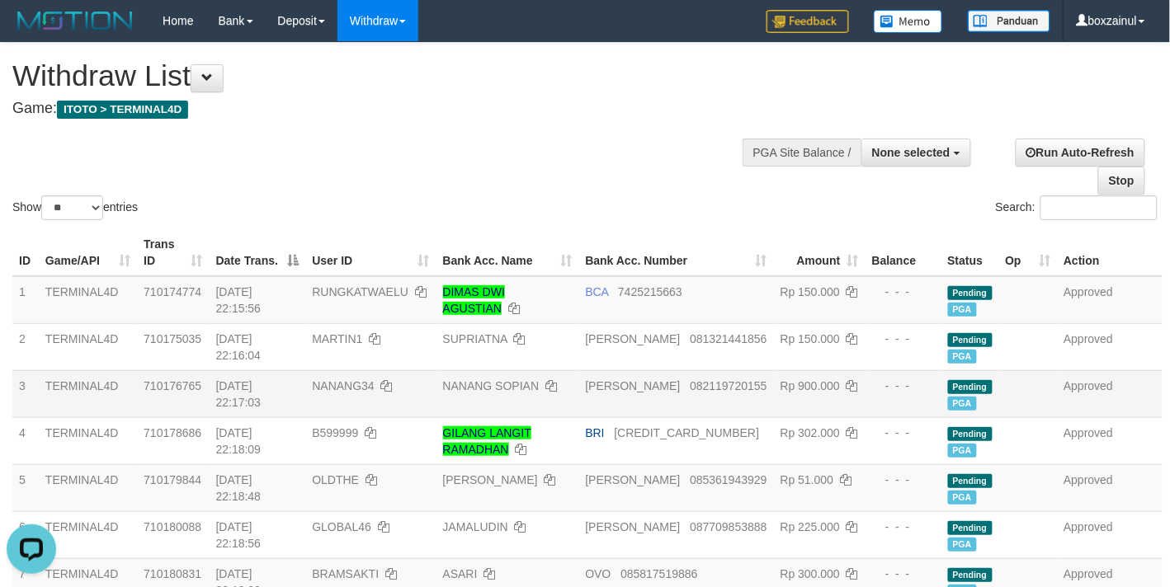
click at [298, 374] on td "01/09/2025 22:17:03" at bounding box center [258, 393] width 97 height 47
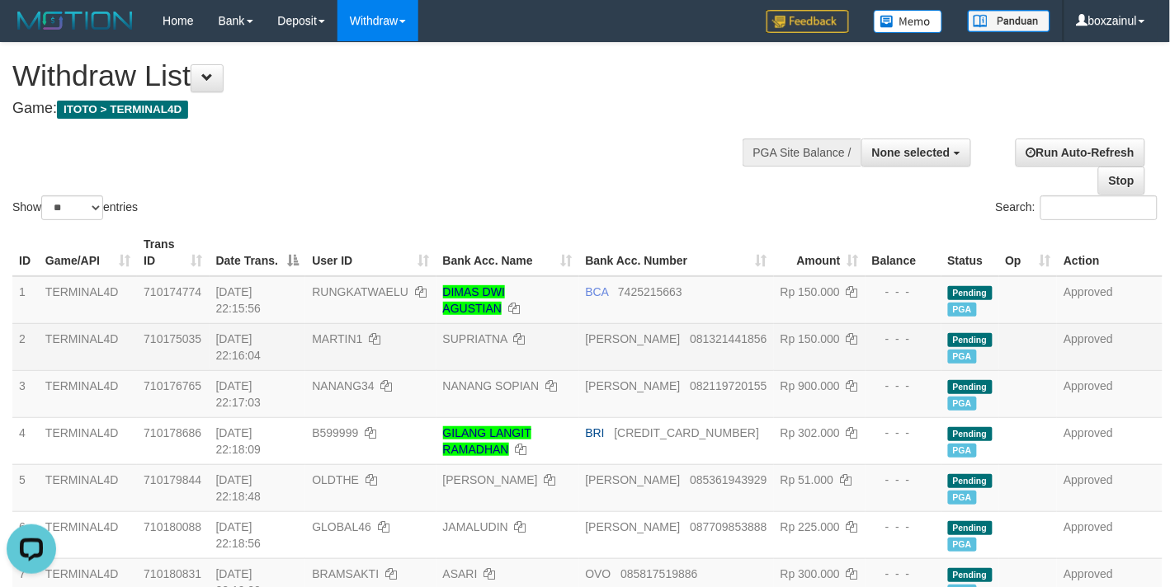
click at [306, 368] on td "01/09/2025 22:16:04" at bounding box center [258, 346] width 97 height 47
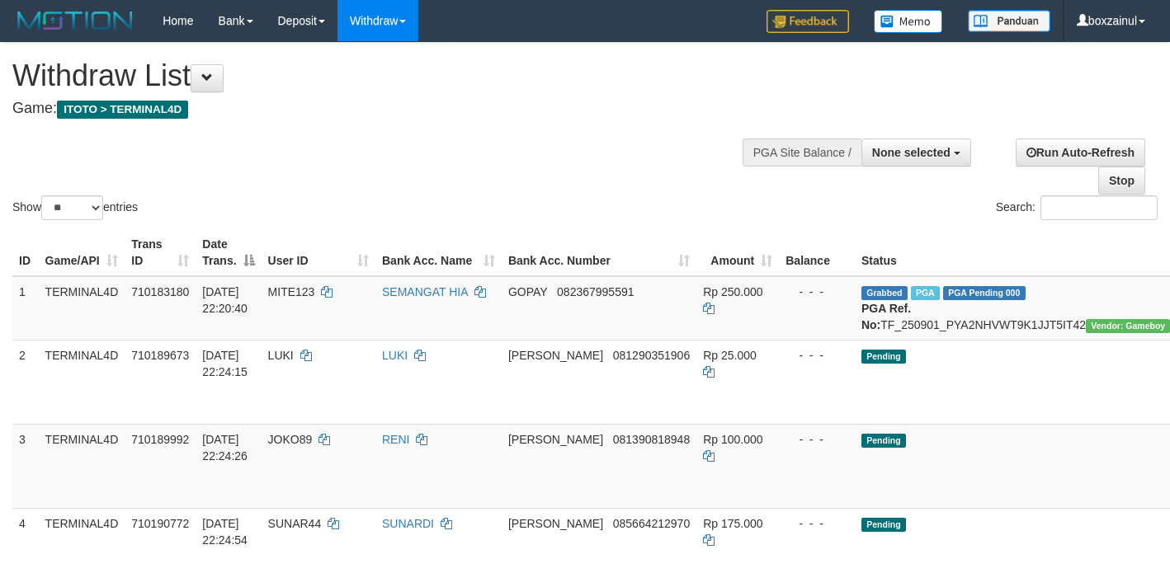
select select
select select "**"
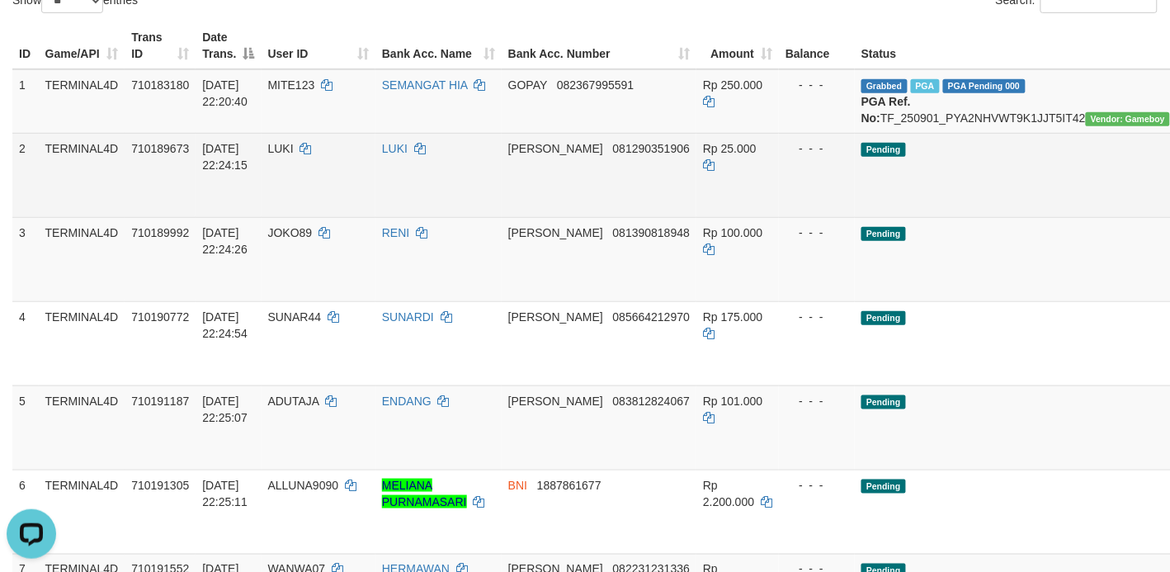
scroll to position [206, 0]
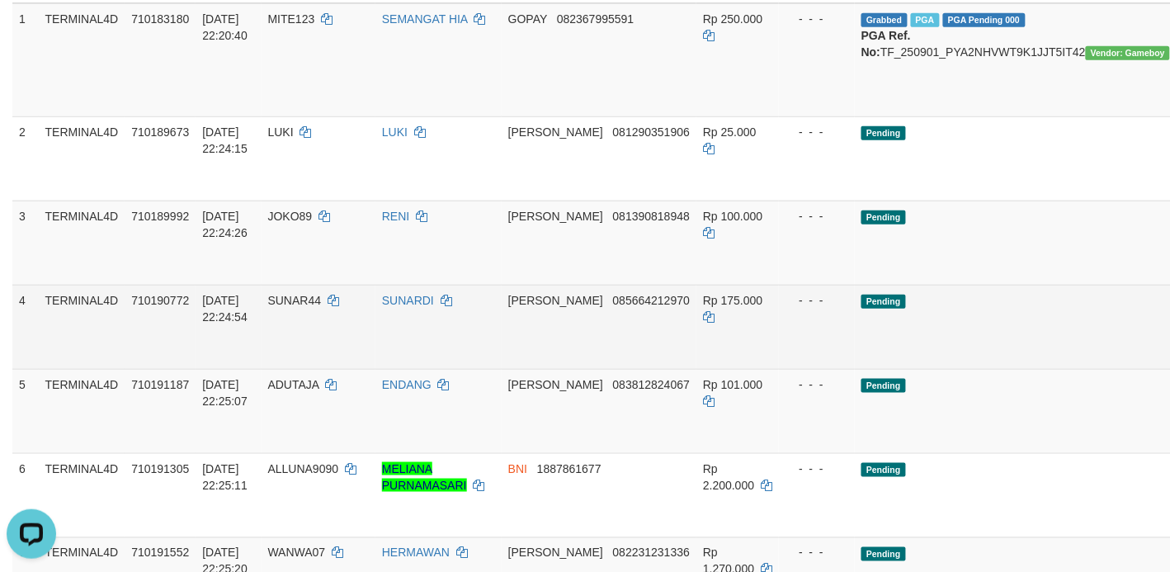
scroll to position [309, 0]
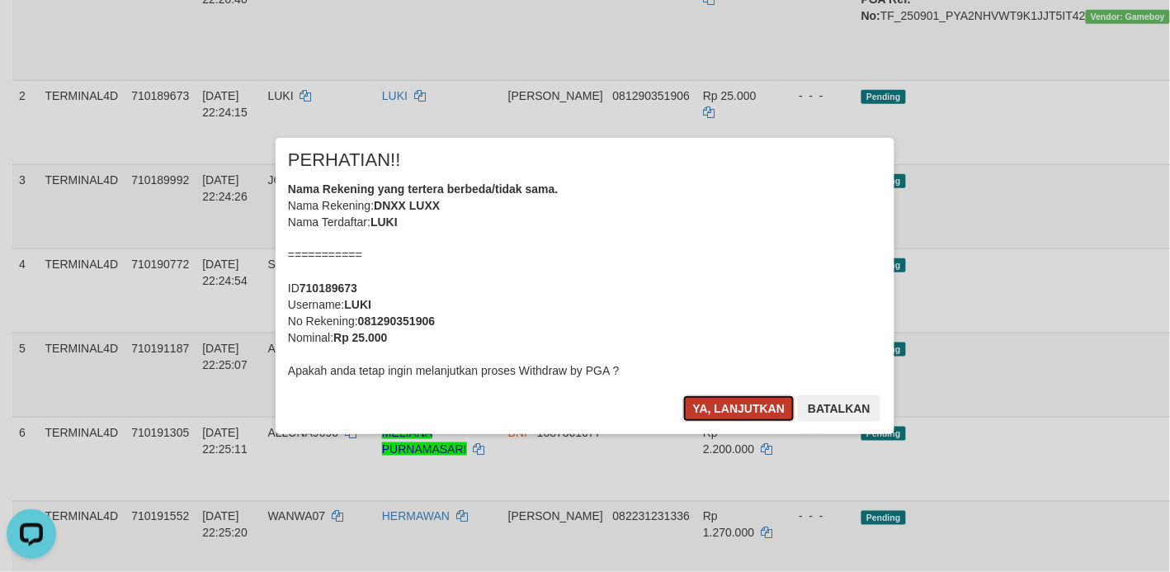
click at [749, 400] on button "Ya, lanjutkan" at bounding box center [739, 408] width 112 height 26
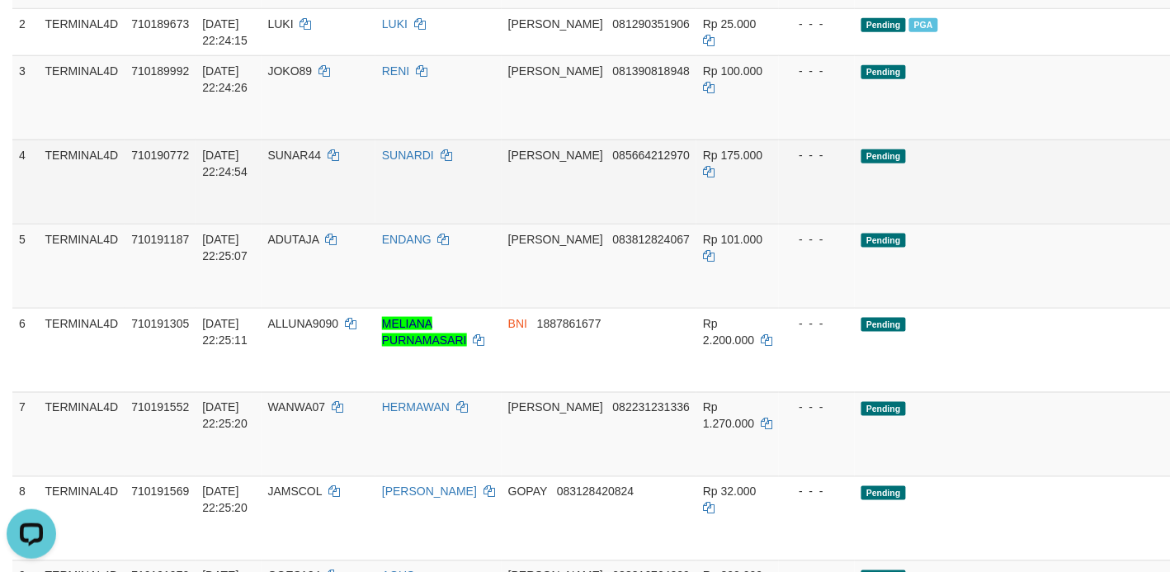
scroll to position [412, 0]
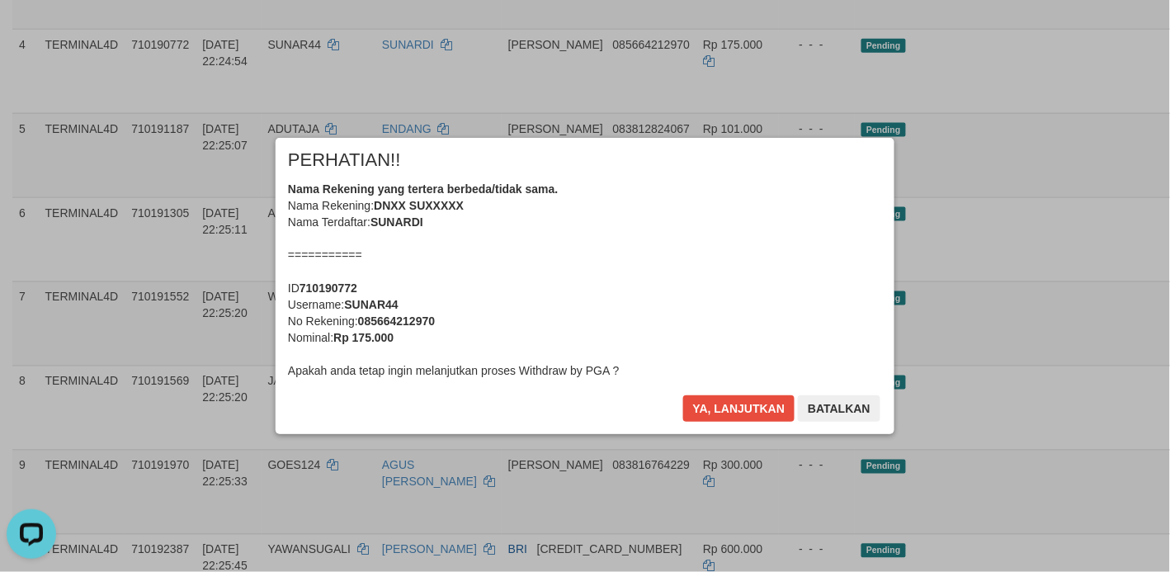
scroll to position [516, 0]
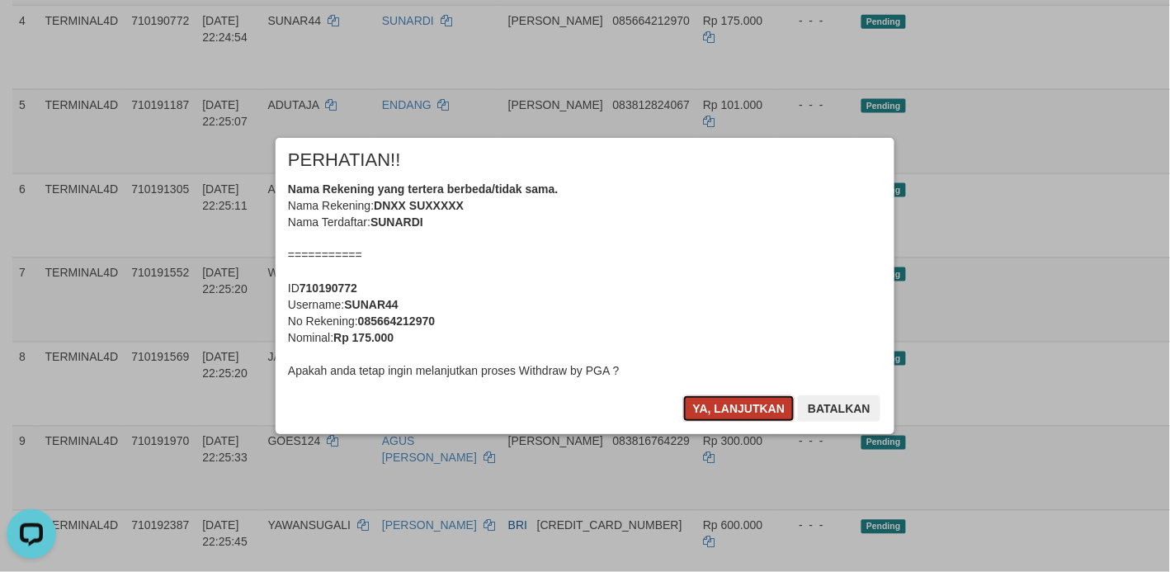
click at [751, 405] on button "Ya, lanjutkan" at bounding box center [739, 408] width 112 height 26
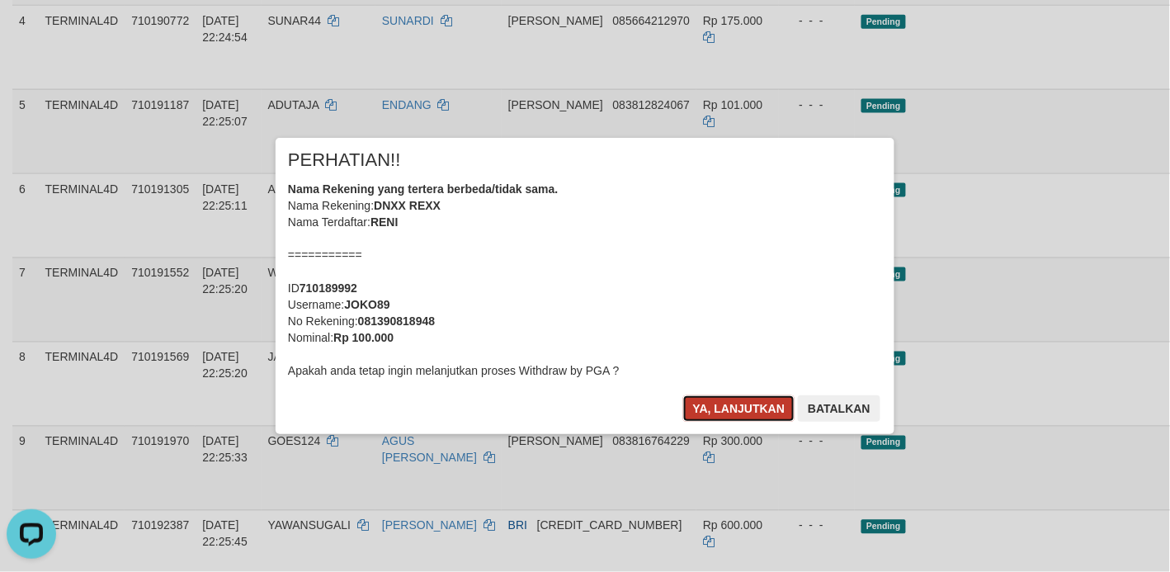
click at [751, 405] on button "Ya, lanjutkan" at bounding box center [739, 408] width 112 height 26
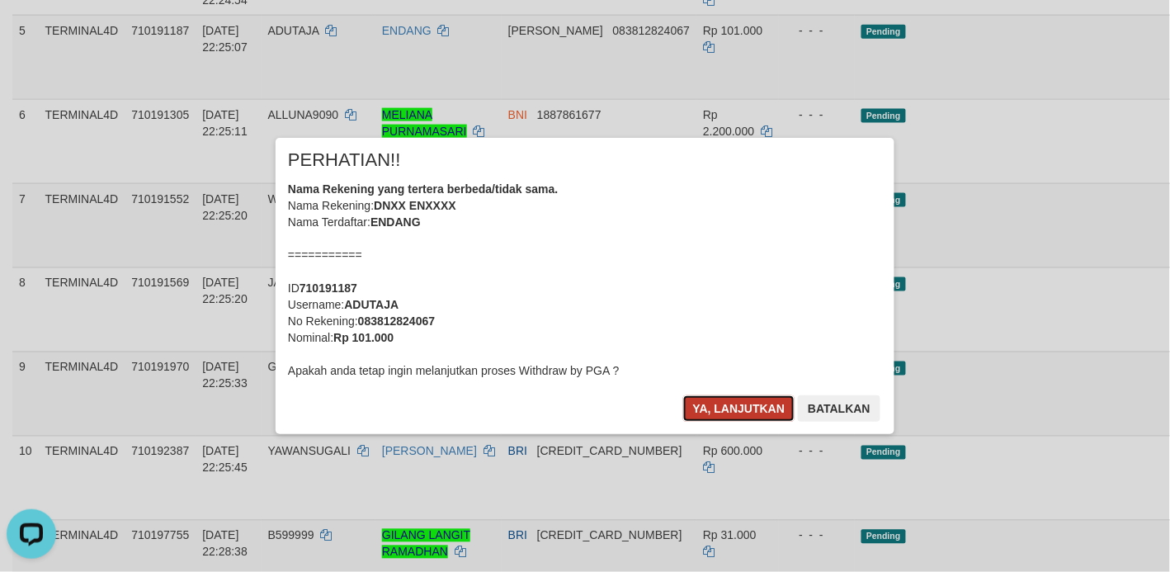
click at [718, 397] on button "Ya, lanjutkan" at bounding box center [739, 408] width 112 height 26
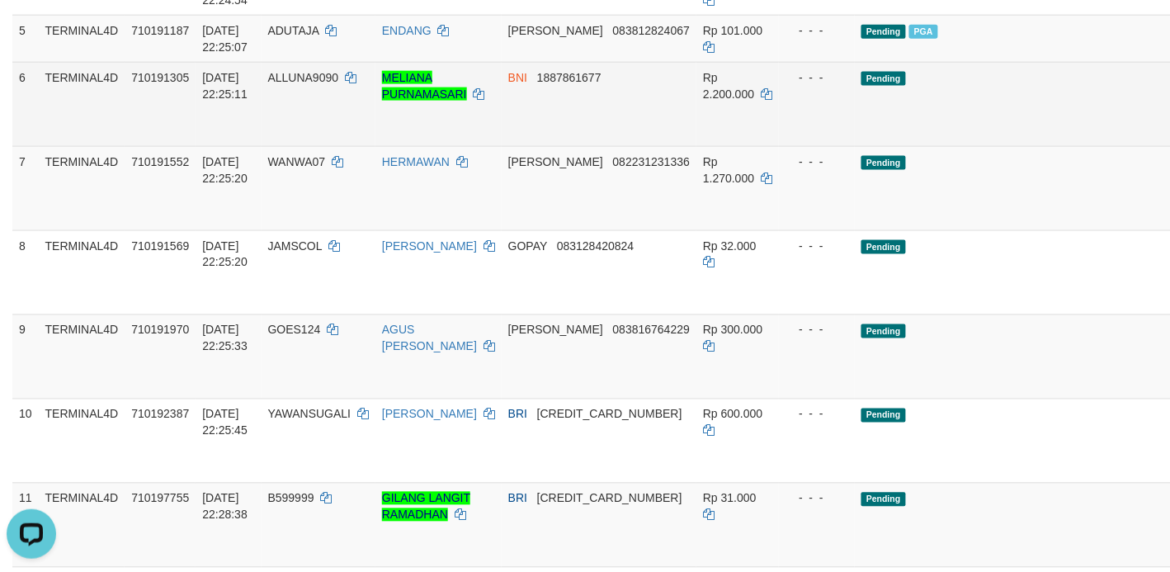
click at [285, 84] on span "ALLUNA9090" at bounding box center [303, 77] width 71 height 13
copy td "ALLUNA9090"
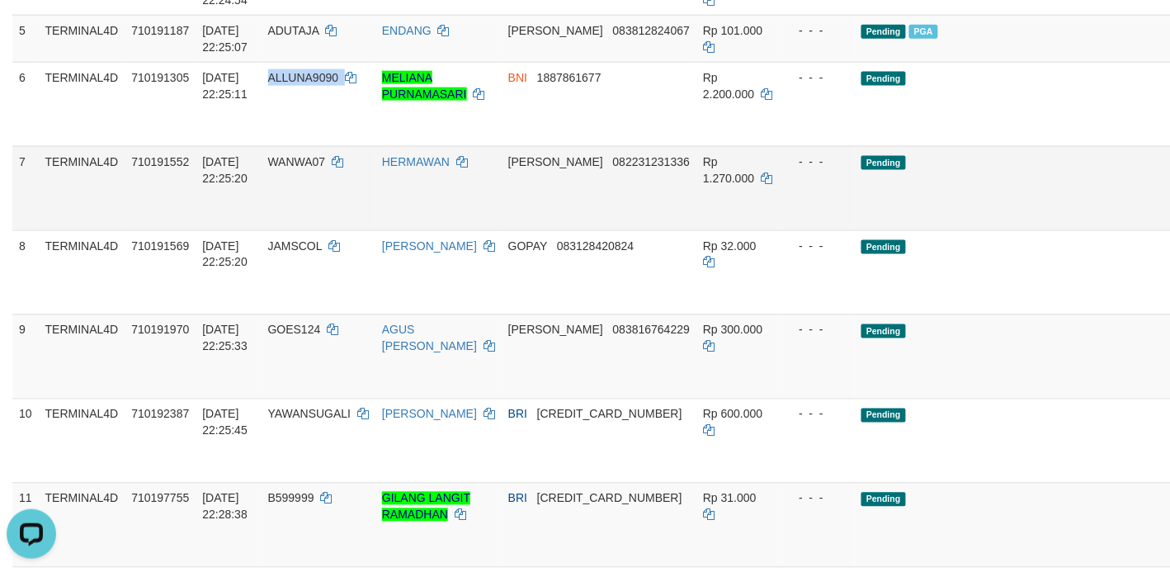
click at [883, 229] on td "Pending" at bounding box center [1016, 188] width 323 height 84
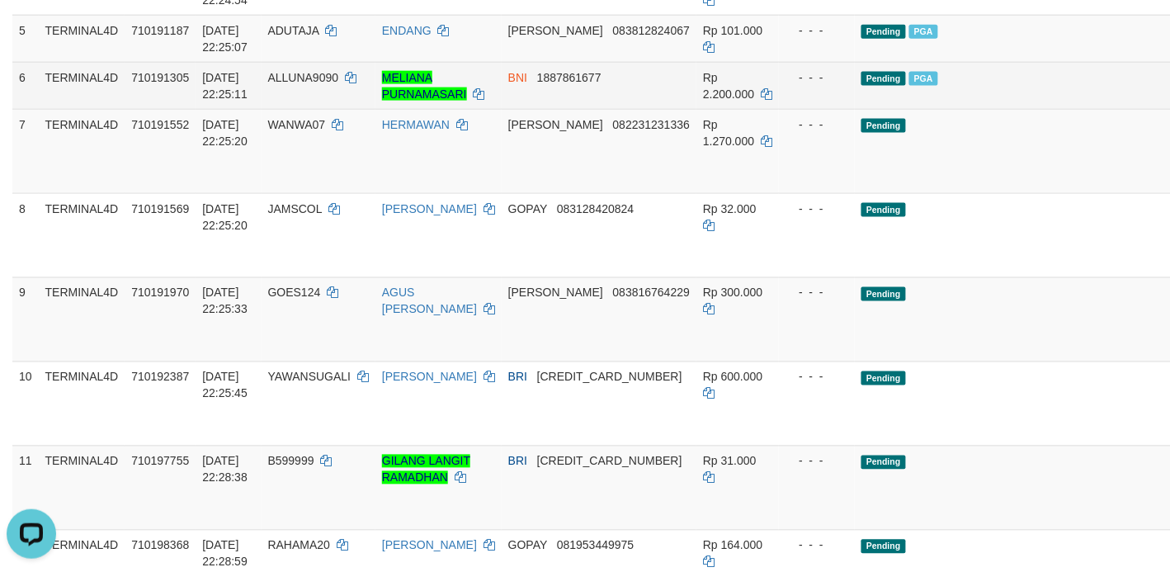
click at [283, 84] on span "ALLUNA9090" at bounding box center [303, 77] width 71 height 13
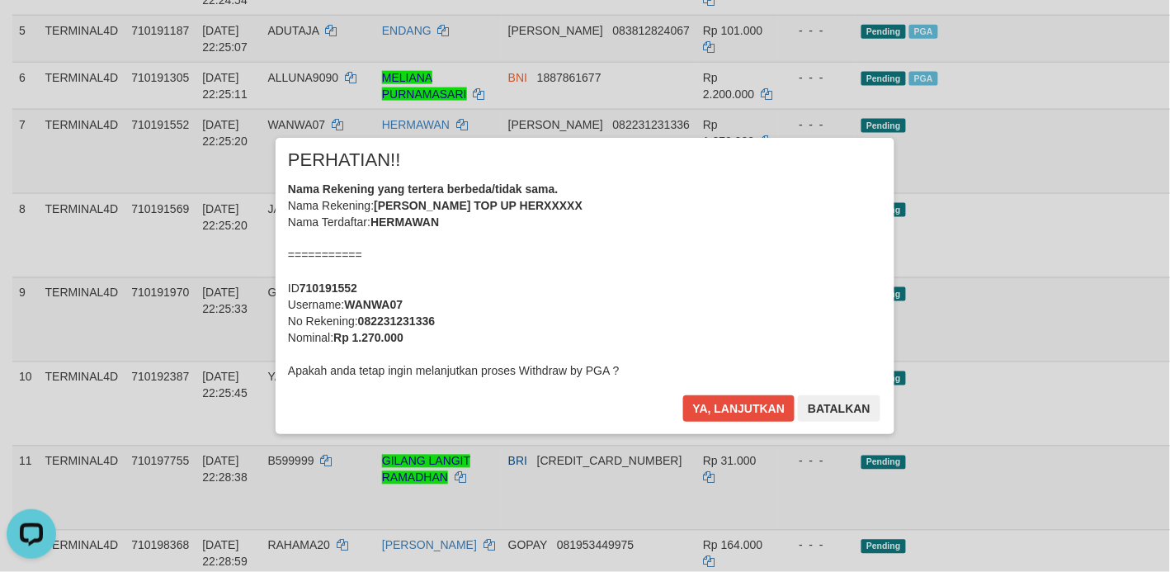
click at [304, 148] on div "× PERHATIAN!! Nama Rekening yang tertera berbeda/tidak sama. Nama Rekening: DAN…" at bounding box center [584, 285] width 965 height 295
drag, startPoint x: 751, startPoint y: 435, endPoint x: 734, endPoint y: 421, distance: 21.7
click at [747, 430] on div "× PERHATIAN!! Nama Rekening yang tertera berbeda/tidak sama. Nama Rekening: DAN…" at bounding box center [585, 285] width 1170 height 361
click at [724, 407] on button "Ya, lanjutkan" at bounding box center [739, 408] width 112 height 26
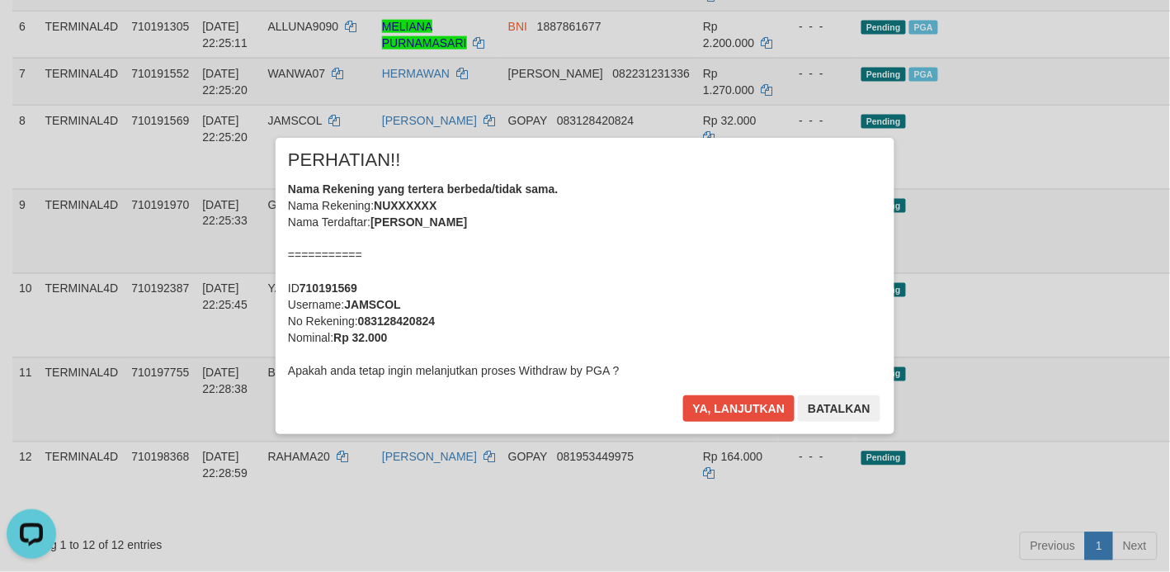
scroll to position [619, 0]
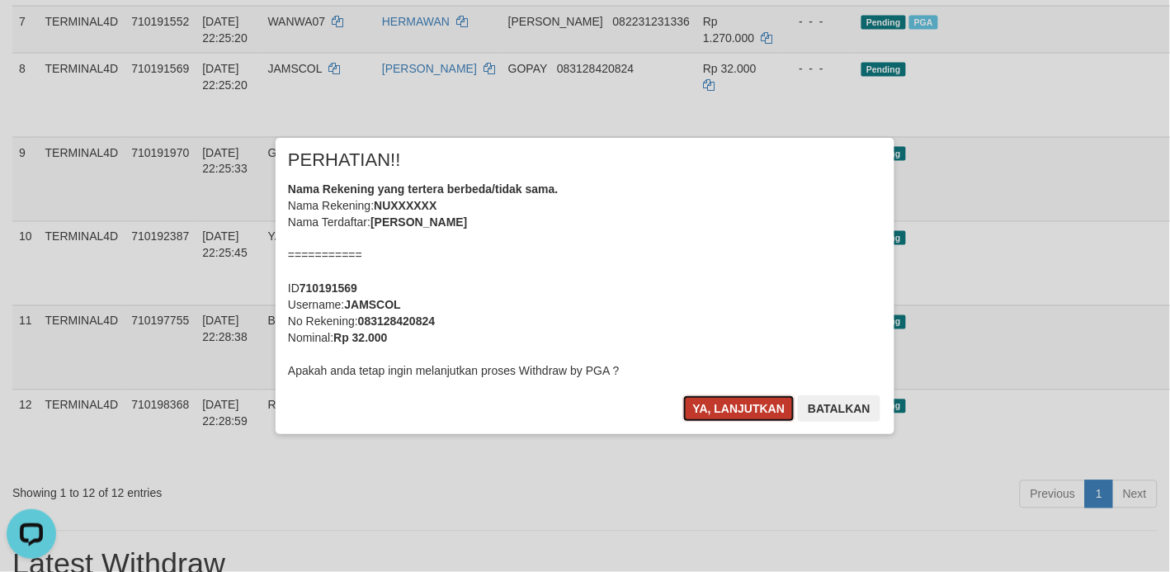
click at [726, 407] on button "Ya, lanjutkan" at bounding box center [739, 408] width 112 height 26
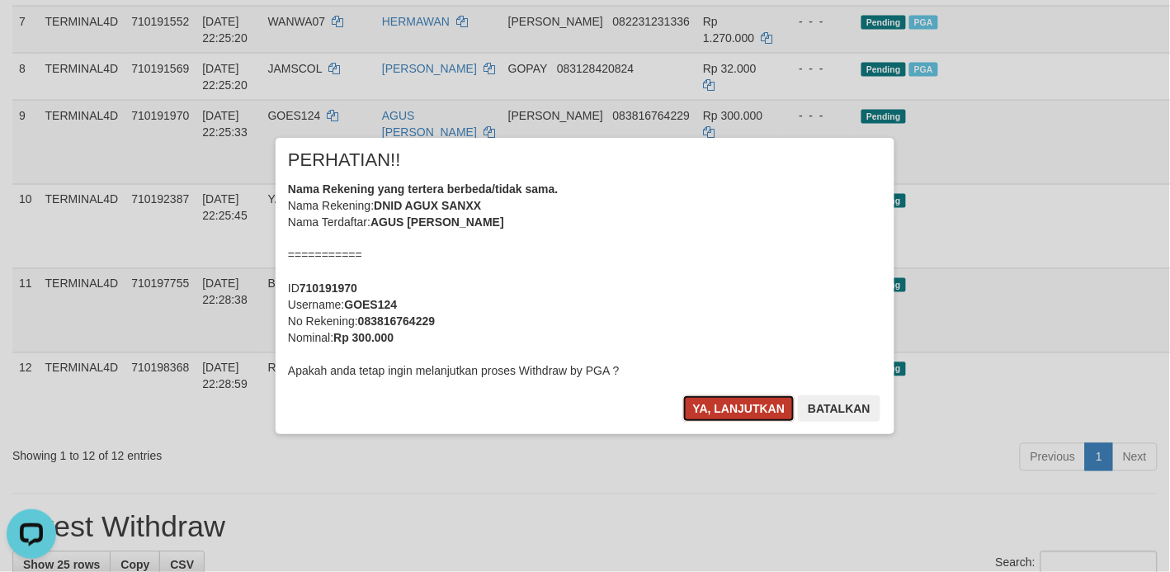
click at [724, 410] on button "Ya, lanjutkan" at bounding box center [739, 408] width 112 height 26
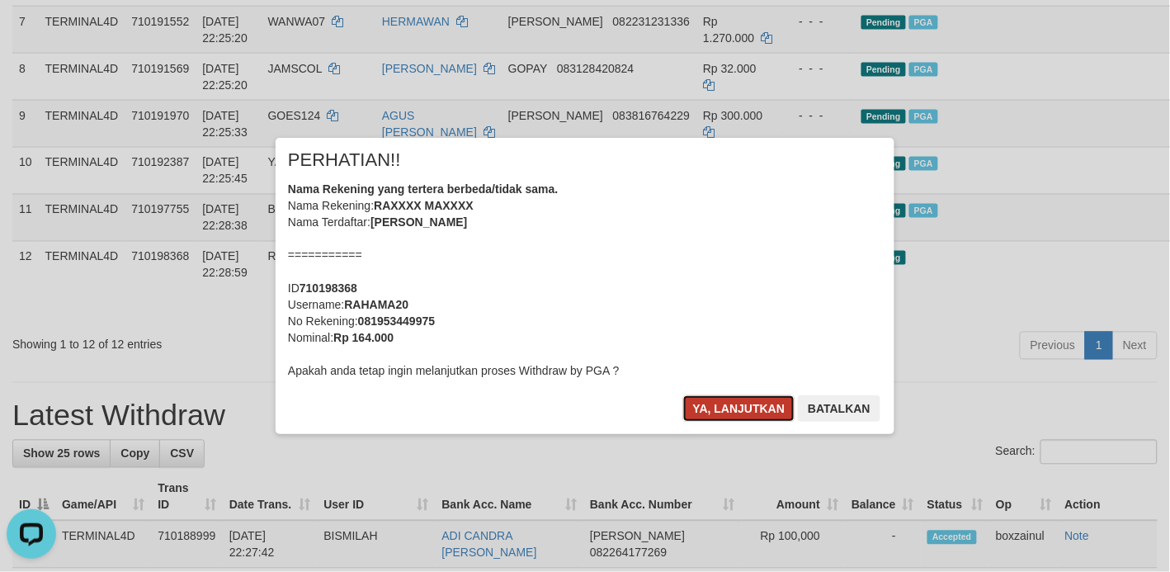
click at [727, 400] on button "Ya, lanjutkan" at bounding box center [739, 408] width 112 height 26
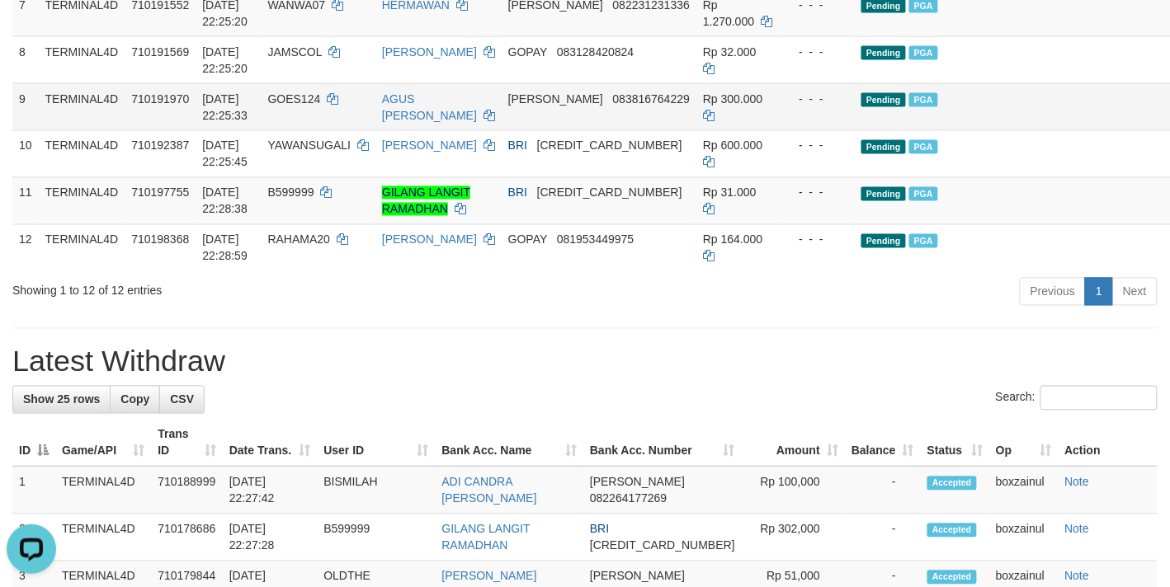
scroll to position [569, 0]
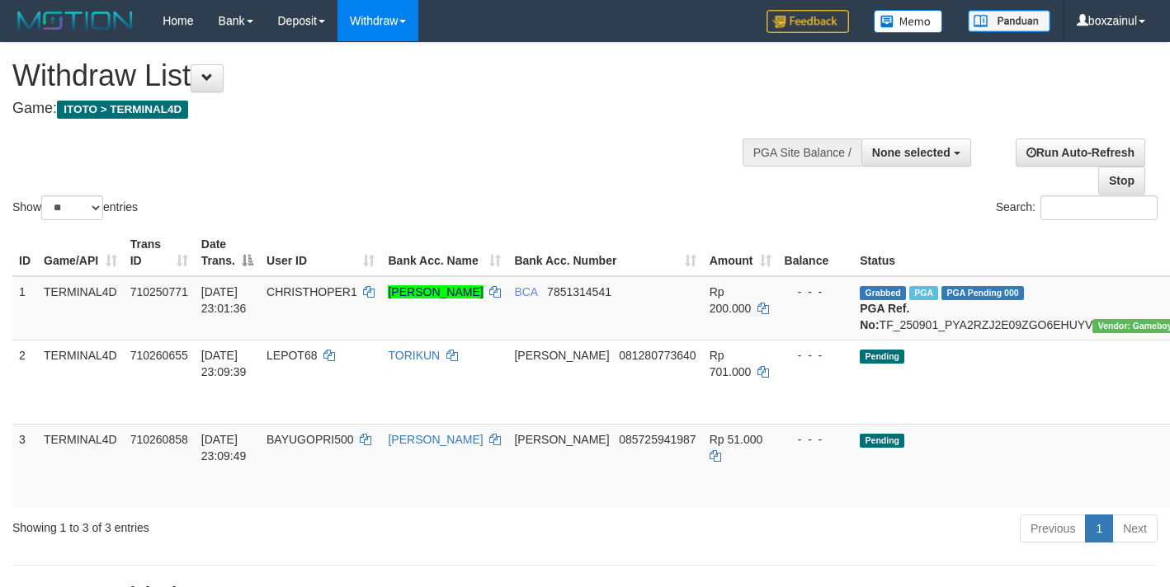
select select
select select "**"
